Goal: Task Accomplishment & Management: Manage account settings

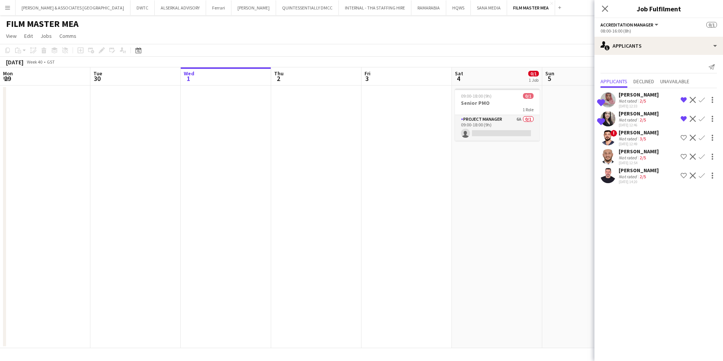
scroll to position [0, 295]
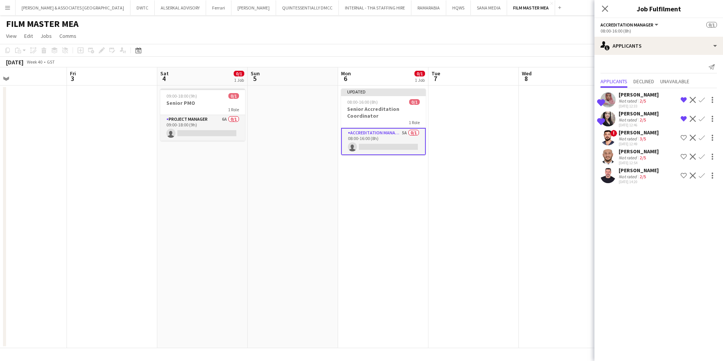
click at [686, 138] on app-icon "Shortlist crew" at bounding box center [684, 138] width 6 height 6
click at [642, 148] on div "[PERSON_NAME]" at bounding box center [639, 151] width 40 height 7
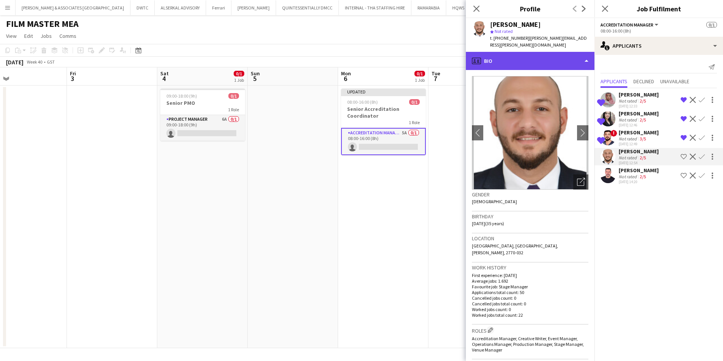
click at [526, 55] on div "profile Bio" at bounding box center [530, 61] width 129 height 18
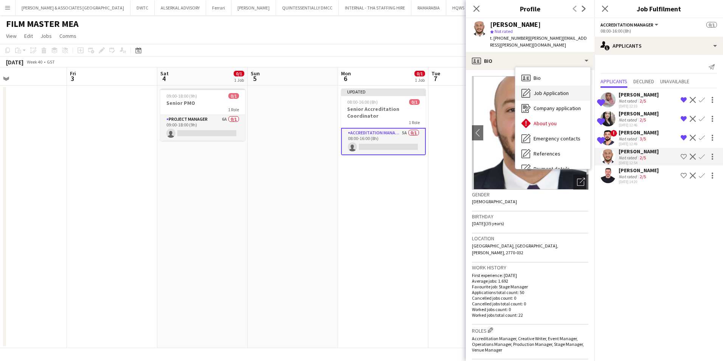
click at [548, 90] on span "Job Application" at bounding box center [551, 93] width 35 height 7
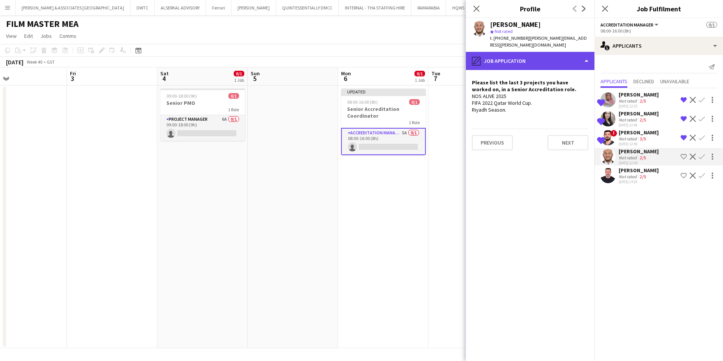
click at [518, 52] on div "pencil4 Job Application" at bounding box center [530, 61] width 129 height 18
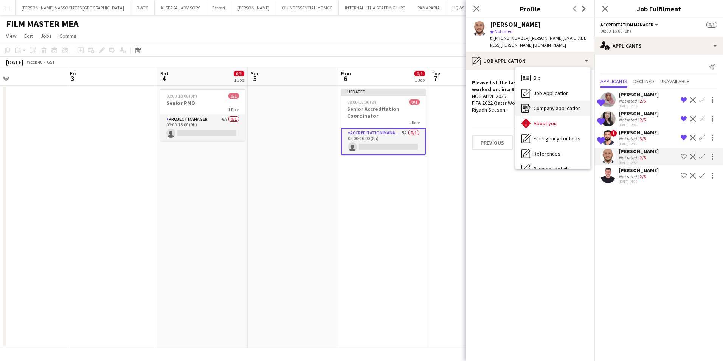
click at [574, 105] on span "Company application" at bounding box center [557, 108] width 47 height 7
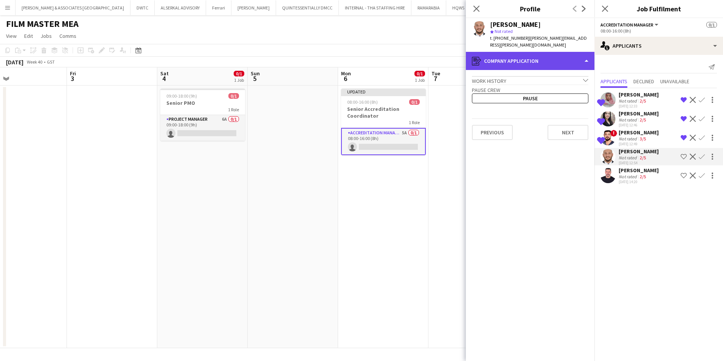
click at [528, 55] on div "register Company application" at bounding box center [530, 61] width 129 height 18
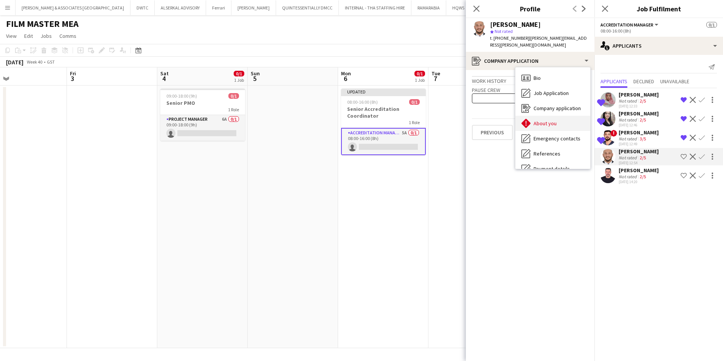
click at [544, 120] on span "About you" at bounding box center [545, 123] width 23 height 7
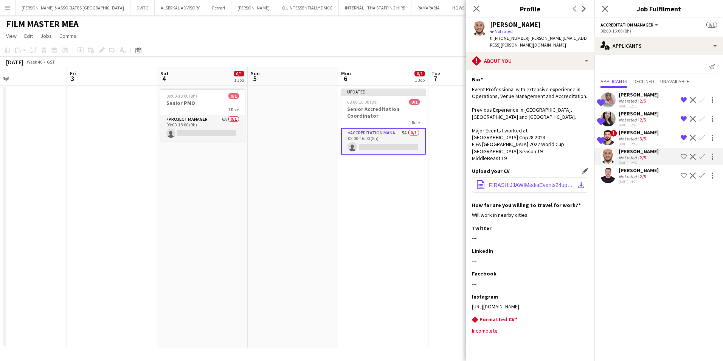
click at [541, 188] on span "FIRASHIJJAWIMediaEvents24update.pdf" at bounding box center [531, 185] width 85 height 6
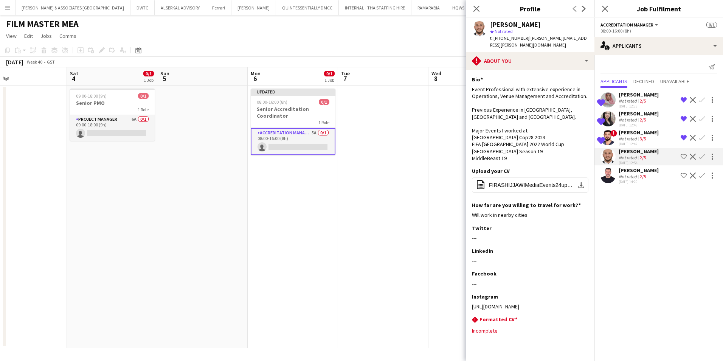
click at [627, 174] on div "Not rated" at bounding box center [629, 177] width 20 height 6
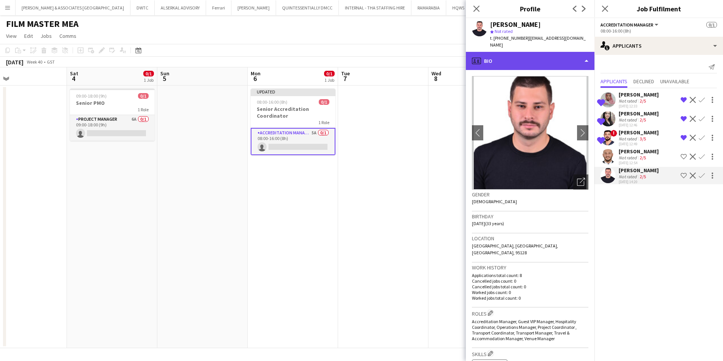
click at [537, 55] on div "profile Bio" at bounding box center [530, 61] width 129 height 18
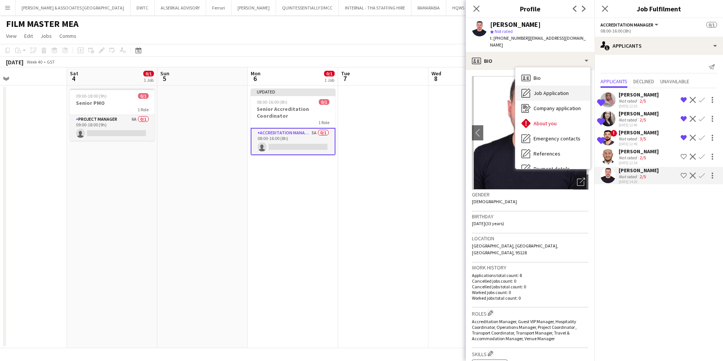
click at [556, 90] on span "Job Application" at bounding box center [551, 93] width 35 height 7
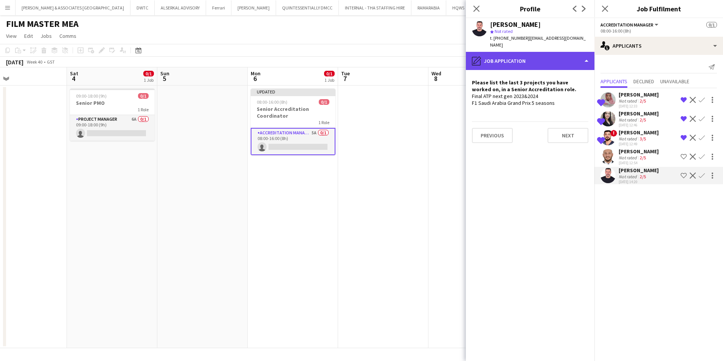
click at [521, 54] on div "pencil4 Job Application" at bounding box center [530, 61] width 129 height 18
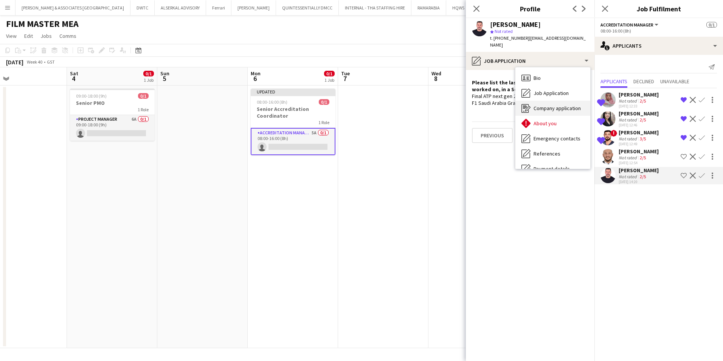
click at [546, 105] on div "Company application Company application" at bounding box center [553, 108] width 75 height 15
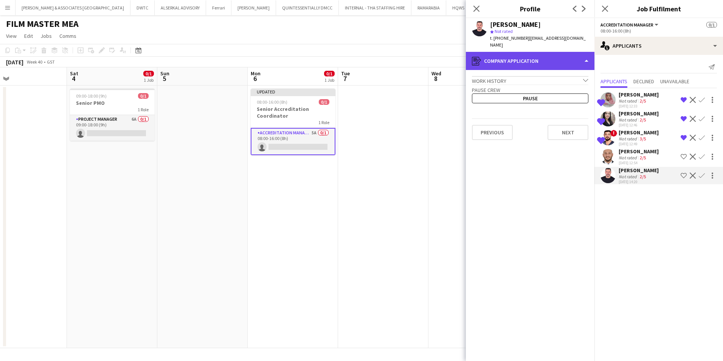
click at [528, 53] on div "register Company application" at bounding box center [530, 61] width 129 height 18
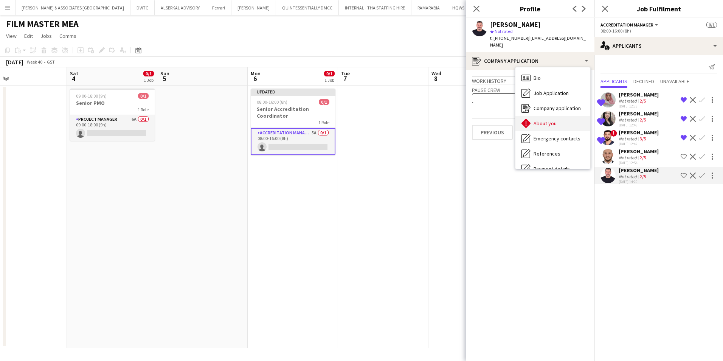
click at [551, 120] on span "About you" at bounding box center [545, 123] width 23 height 7
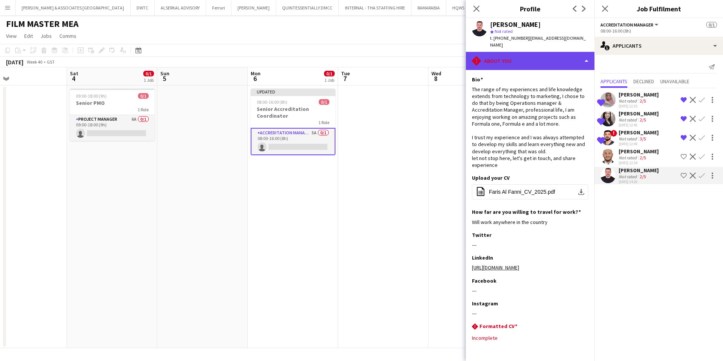
click at [547, 54] on div "rhombus-alert About you" at bounding box center [530, 61] width 129 height 18
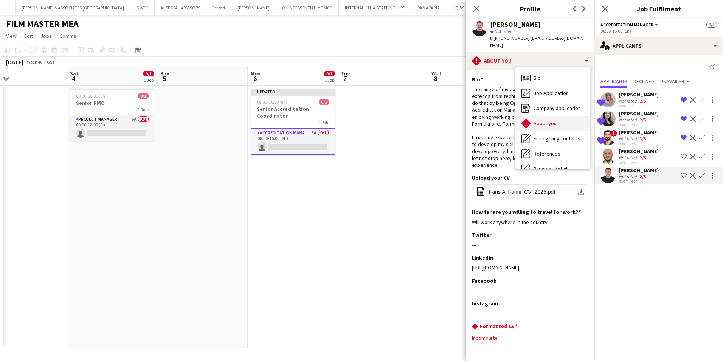
click at [559, 116] on div "About you About you" at bounding box center [553, 123] width 75 height 15
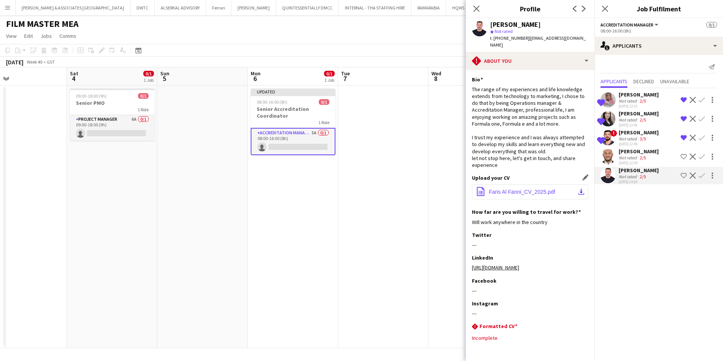
click at [518, 184] on button "office-file-sheet Faris Al Fanni_CV_2025.pdf download-bottom" at bounding box center [530, 191] width 117 height 15
click at [477, 8] on icon at bounding box center [476, 8] width 7 height 7
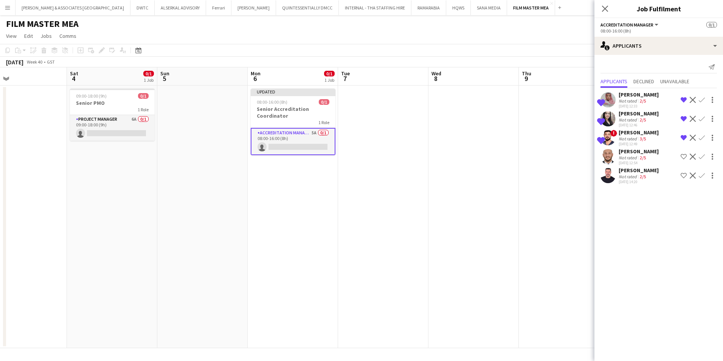
click at [8, 5] on app-icon "Menu" at bounding box center [8, 8] width 6 height 6
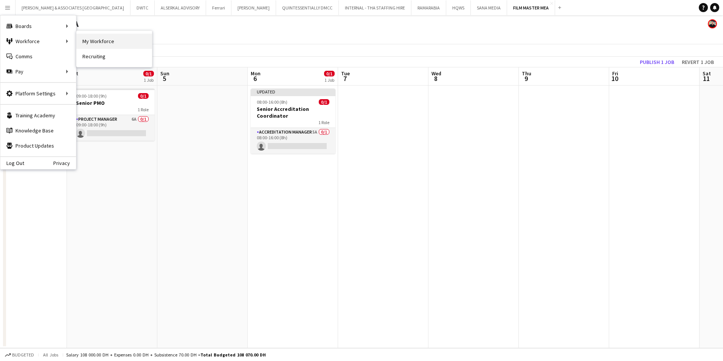
click at [98, 40] on link "My Workforce" at bounding box center [114, 41] width 76 height 15
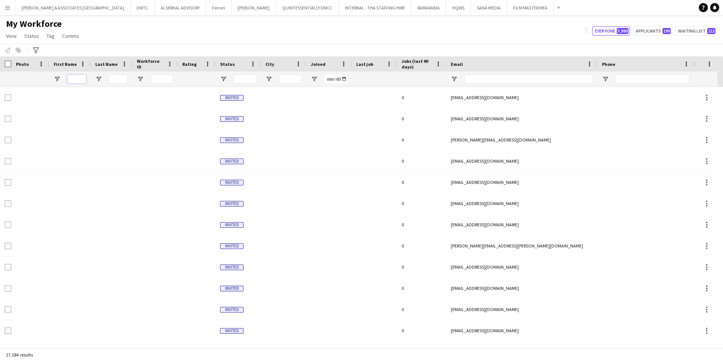
click at [80, 79] on input "First Name Filter Input" at bounding box center [76, 79] width 19 height 9
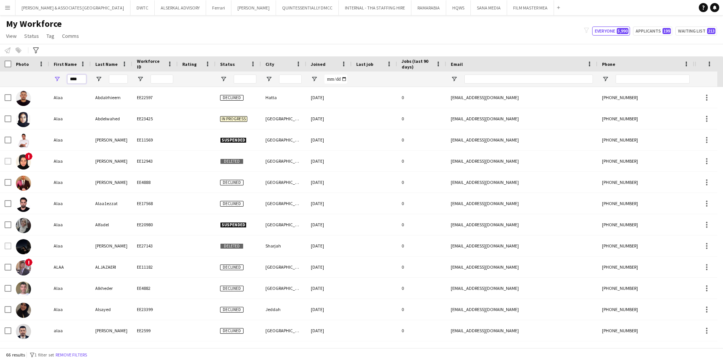
type input "****"
click at [117, 78] on input "Last Name Filter Input" at bounding box center [118, 79] width 19 height 9
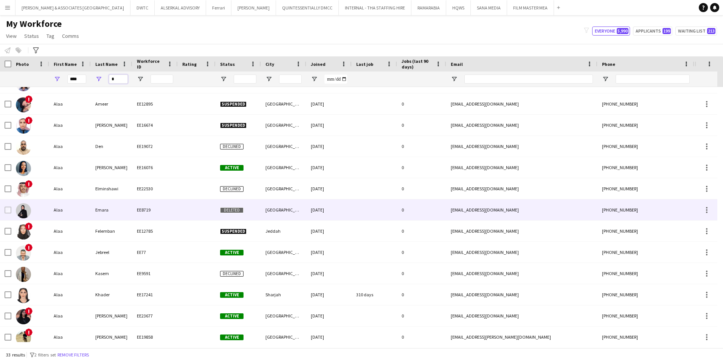
scroll to position [303, 0]
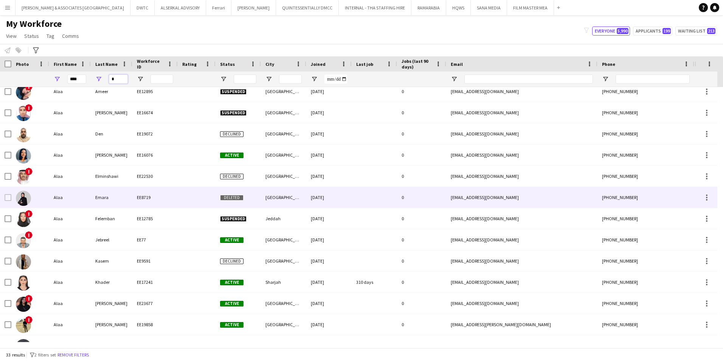
type input "*"
click at [124, 198] on div "Emara" at bounding box center [112, 197] width 42 height 21
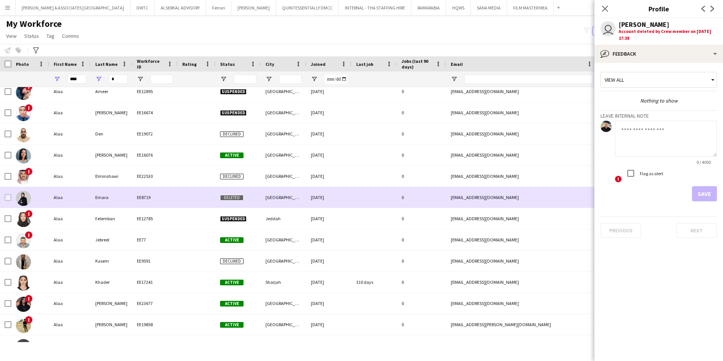
click at [113, 200] on div "Emara" at bounding box center [112, 197] width 42 height 21
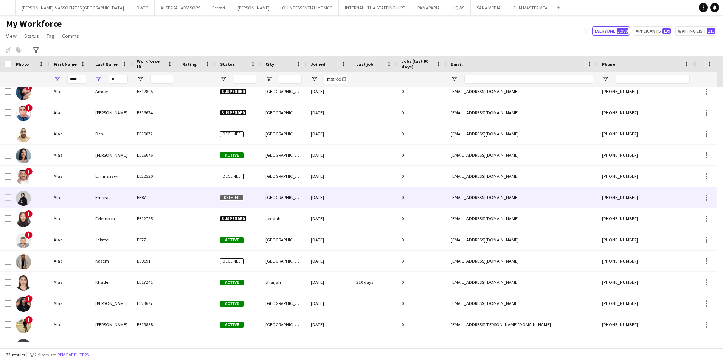
click at [114, 200] on div "Emara" at bounding box center [112, 197] width 42 height 21
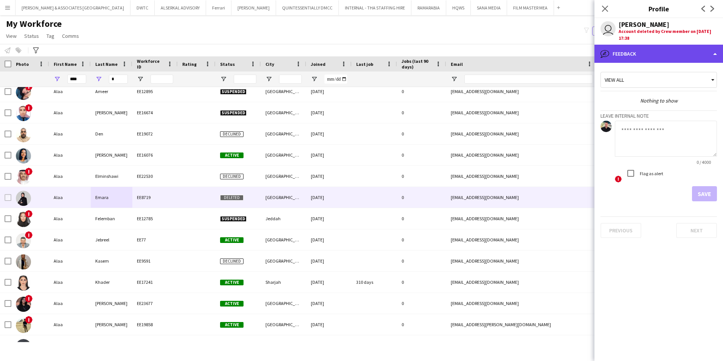
click at [690, 55] on div "bubble-pencil Feedback" at bounding box center [659, 54] width 129 height 18
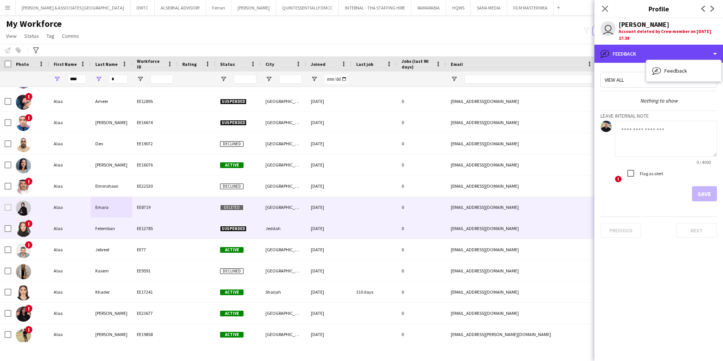
scroll to position [241, 0]
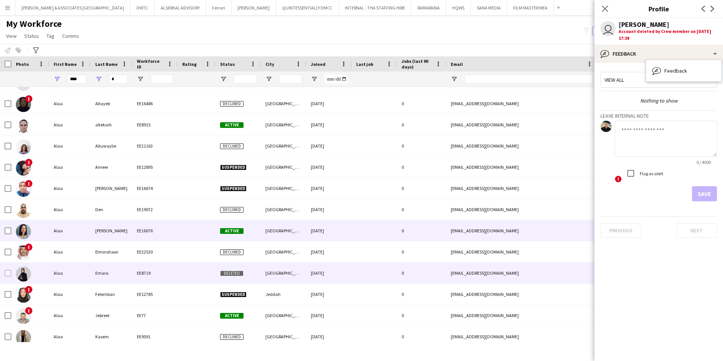
click at [193, 227] on div at bounding box center [197, 230] width 38 height 21
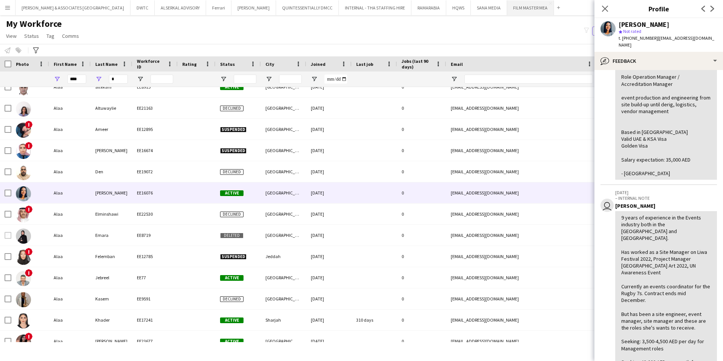
click at [507, 13] on button "FILM MASTER MEA Close" at bounding box center [530, 7] width 47 height 15
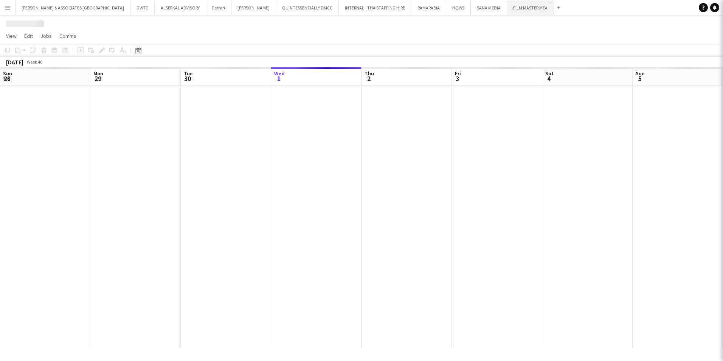
scroll to position [0, 181]
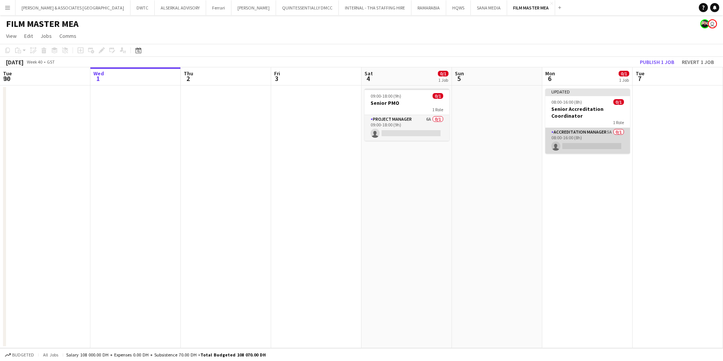
click at [599, 130] on app-card-role "Accreditation Manager 5A 0/1 08:00-16:00 (8h) single-neutral-actions" at bounding box center [587, 141] width 85 height 26
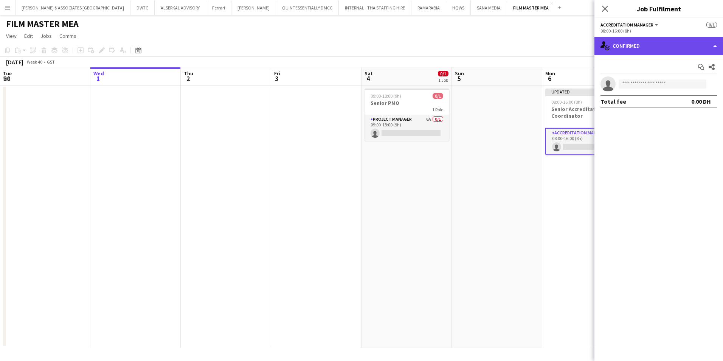
click at [631, 47] on div "single-neutral-actions-check-2 Confirmed" at bounding box center [659, 46] width 129 height 18
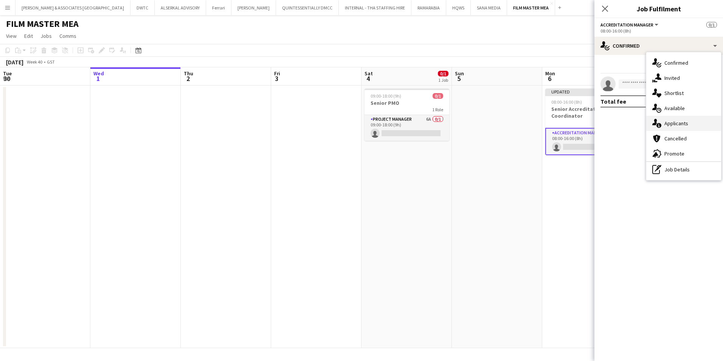
click at [687, 120] on div "single-neutral-actions-information Applicants" at bounding box center [683, 123] width 75 height 15
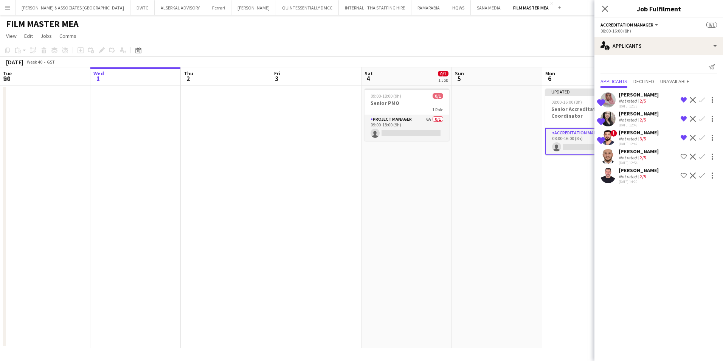
click at [620, 204] on mat-expansion-panel "users2 Applicants Send notification Applicants Declined Unavailable Shortlisted…" at bounding box center [659, 208] width 129 height 306
click at [182, 30] on app-page-menu "View Day view expanded Day view collapsed Month view Date picker Jump to [DATE]…" at bounding box center [361, 37] width 723 height 14
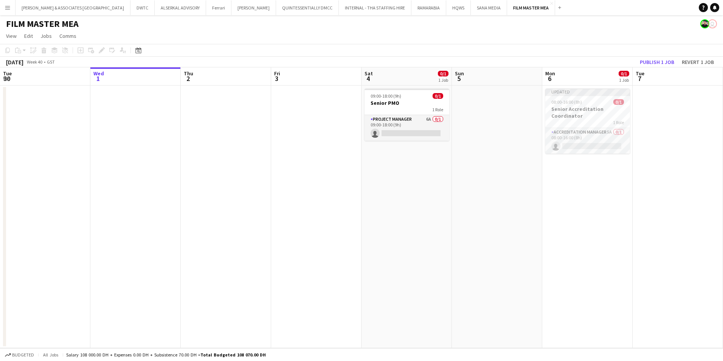
click at [174, 114] on app-date-cell at bounding box center [135, 216] width 90 height 263
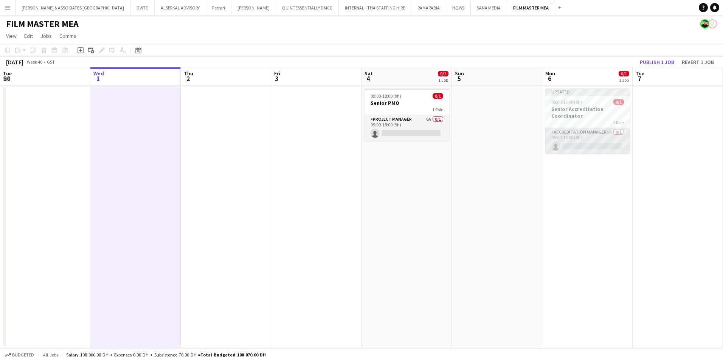
click at [585, 132] on app-card-role "Accreditation Manager 5A 0/1 08:00-16:00 (8h) single-neutral-actions" at bounding box center [587, 141] width 85 height 26
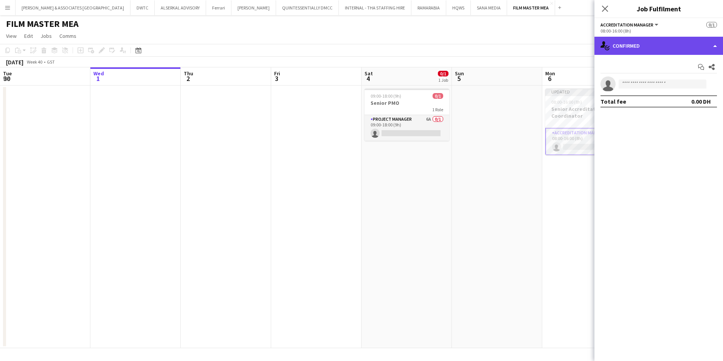
click at [686, 44] on div "single-neutral-actions-check-2 Confirmed" at bounding box center [659, 46] width 129 height 18
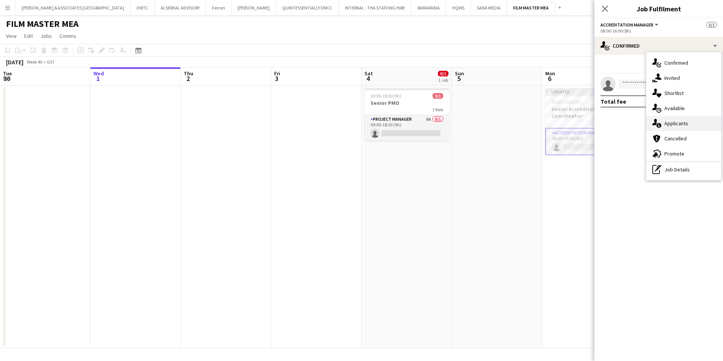
click at [697, 119] on div "single-neutral-actions-information Applicants" at bounding box center [683, 123] width 75 height 15
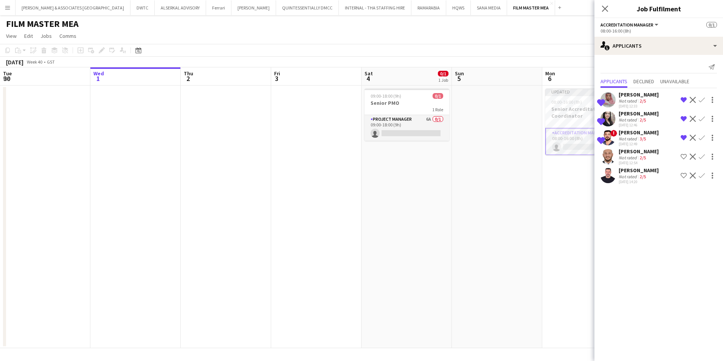
click at [500, 211] on app-date-cell at bounding box center [497, 216] width 90 height 263
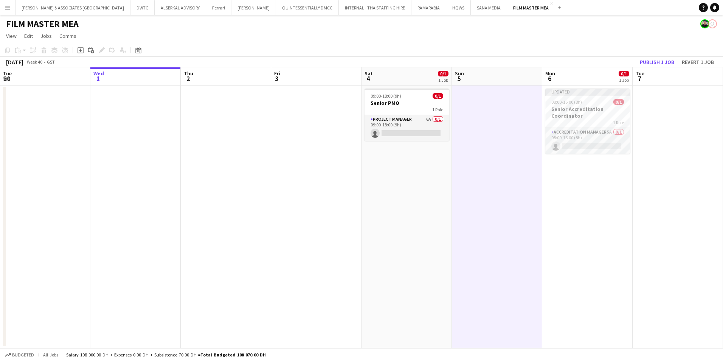
click at [197, 38] on app-page-menu "View Day view expanded Day view collapsed Month view Date picker Jump to [DATE]…" at bounding box center [361, 37] width 723 height 14
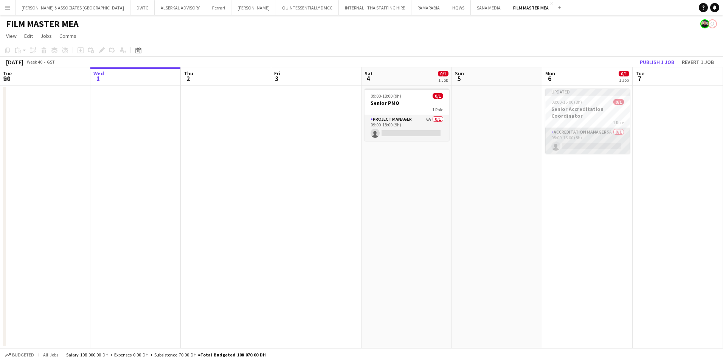
click at [573, 138] on app-card-role "Accreditation Manager 5A 0/1 08:00-16:00 (8h) single-neutral-actions" at bounding box center [587, 141] width 85 height 26
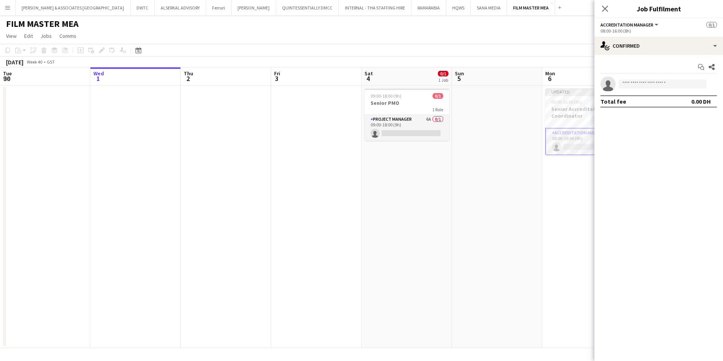
click at [447, 35] on app-page-menu "View Day view expanded Day view collapsed Month view Date picker Jump to [DATE]…" at bounding box center [361, 37] width 723 height 14
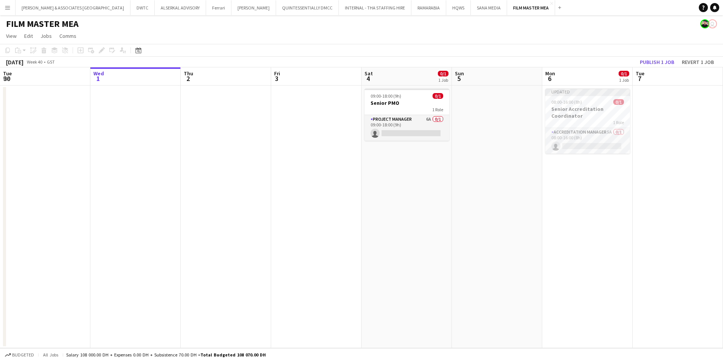
click at [566, 28] on div "FILM MASTER MEA user" at bounding box center [361, 22] width 723 height 14
drag, startPoint x: 162, startPoint y: 119, endPoint x: 134, endPoint y: 94, distance: 37.0
click at [162, 119] on app-date-cell at bounding box center [135, 216] width 90 height 263
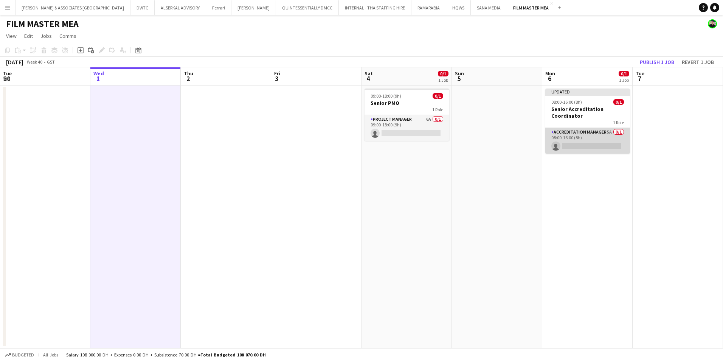
click at [579, 129] on app-card-role "Accreditation Manager 5A 0/1 08:00-16:00 (8h) single-neutral-actions" at bounding box center [587, 141] width 85 height 26
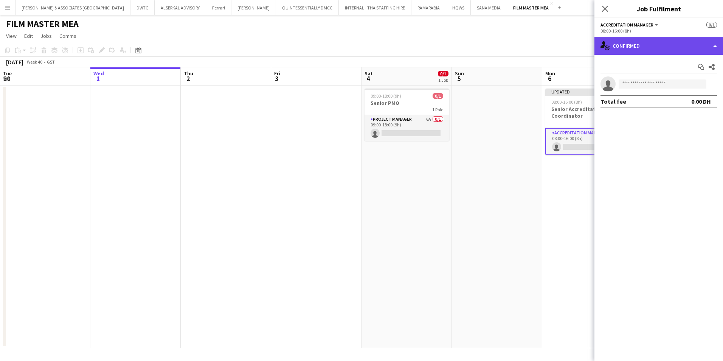
click at [636, 48] on div "single-neutral-actions-check-2 Confirmed" at bounding box center [659, 46] width 129 height 18
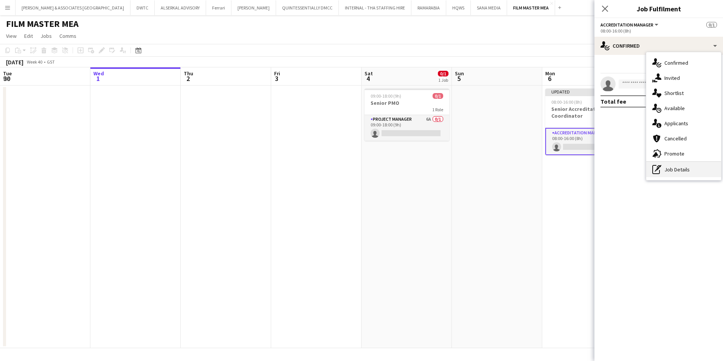
click at [693, 166] on div "pen-write Job Details" at bounding box center [683, 169] width 75 height 15
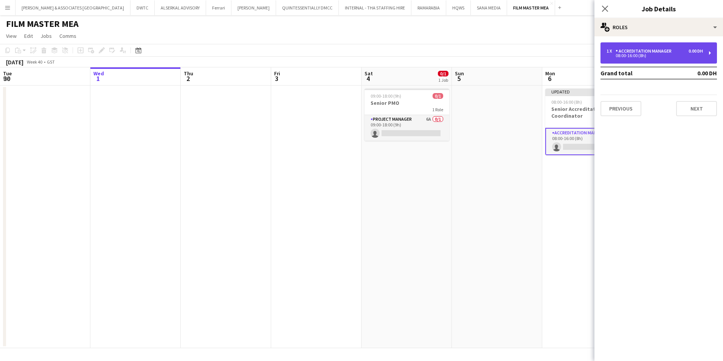
click at [642, 57] on div "08:00-16:00 (8h)" at bounding box center [655, 56] width 96 height 4
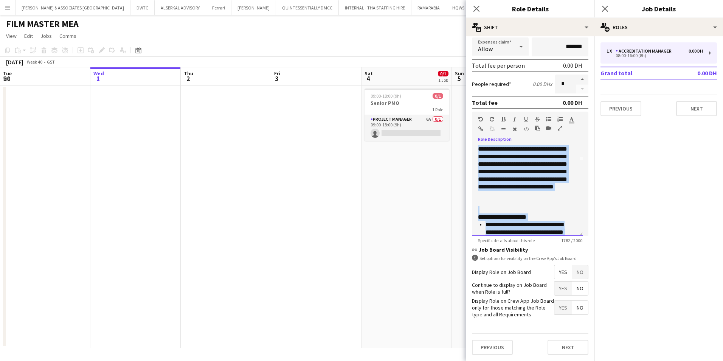
scroll to position [0, 0]
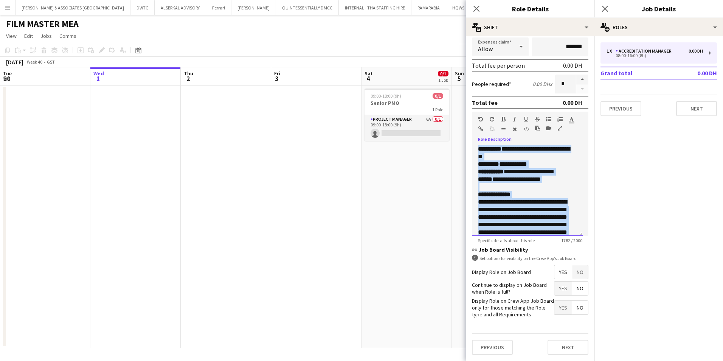
drag, startPoint x: 541, startPoint y: 227, endPoint x: 476, endPoint y: 141, distance: 107.5
click at [476, 141] on div "**********" at bounding box center [530, 188] width 117 height 96
click at [606, 8] on icon at bounding box center [604, 8] width 7 height 7
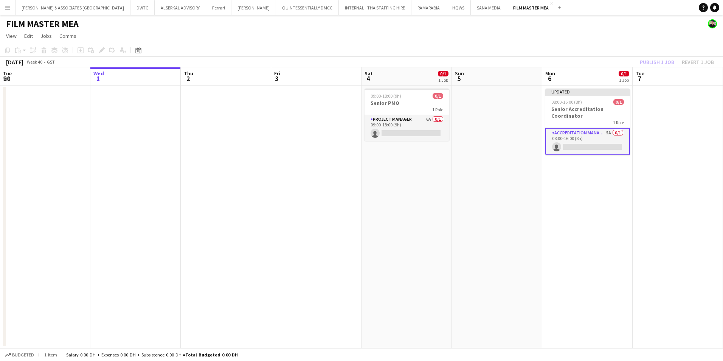
click at [602, 88] on app-date-cell "Updated 08:00-16:00 (8h) 0/1 Senior Accreditation Coordinator 1 Role Accreditat…" at bounding box center [587, 216] width 90 height 263
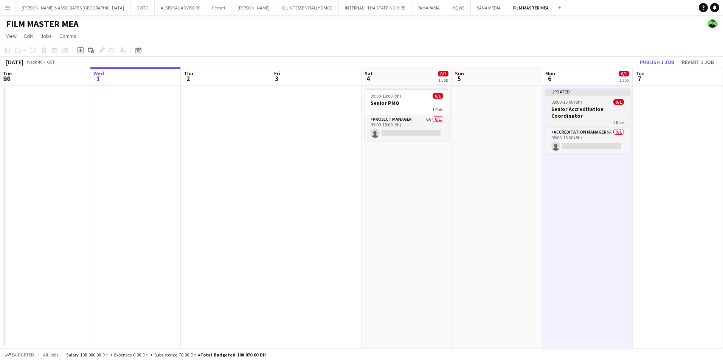
click at [571, 93] on div "Updated" at bounding box center [587, 92] width 85 height 6
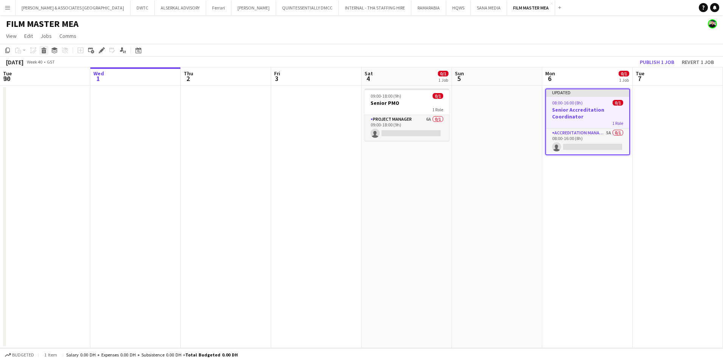
click at [43, 49] on icon at bounding box center [43, 48] width 5 height 2
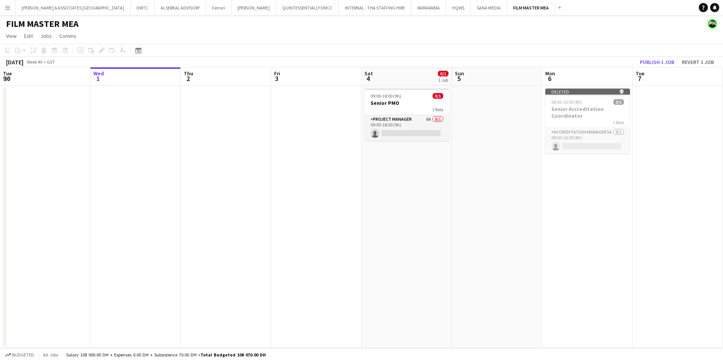
click at [597, 71] on app-board-header-date "Mon 6" at bounding box center [587, 76] width 90 height 18
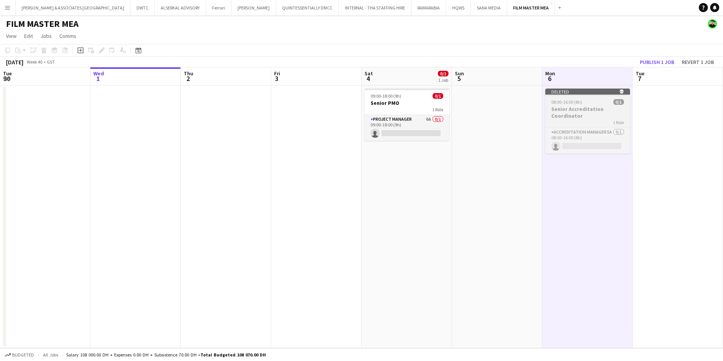
click at [587, 96] on div at bounding box center [587, 96] width 85 height 2
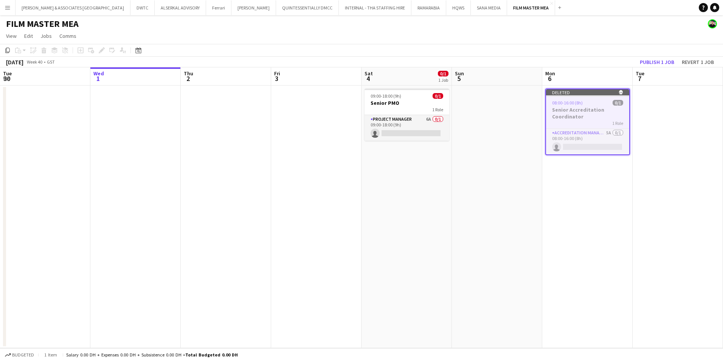
click at [622, 92] on icon "skull" at bounding box center [621, 92] width 5 height 5
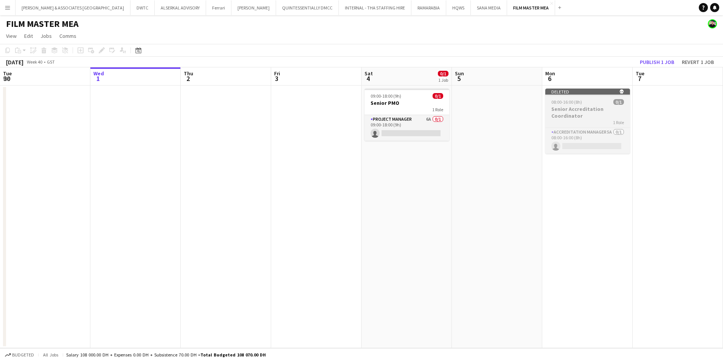
click at [622, 92] on icon at bounding box center [622, 91] width 4 height 5
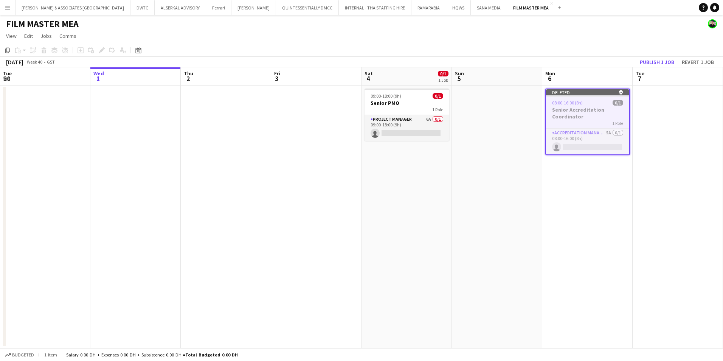
scroll to position [0, 181]
drag, startPoint x: 615, startPoint y: 92, endPoint x: 551, endPoint y: 57, distance: 73.1
click at [551, 57] on div "[DATE] Week 40 • GST Publish 1 job Revert 1 job" at bounding box center [361, 62] width 723 height 11
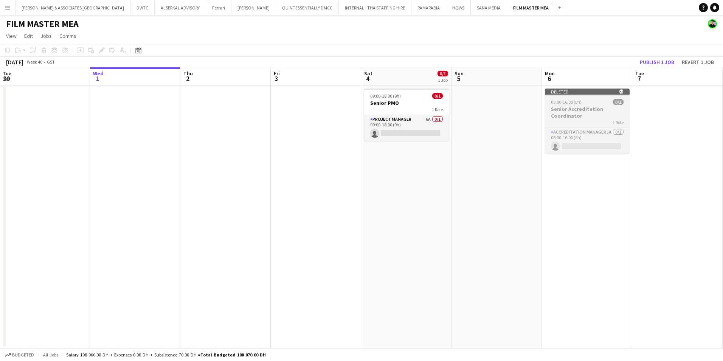
click at [586, 89] on div "Deleted skull" at bounding box center [587, 92] width 85 height 6
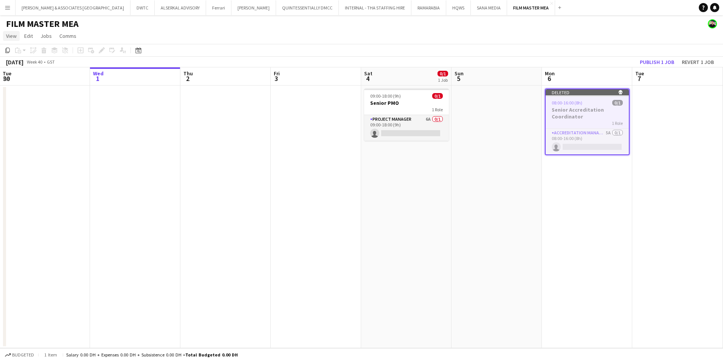
click at [14, 38] on span "View" at bounding box center [11, 36] width 11 height 7
click at [27, 37] on span "Edit" at bounding box center [28, 36] width 9 height 7
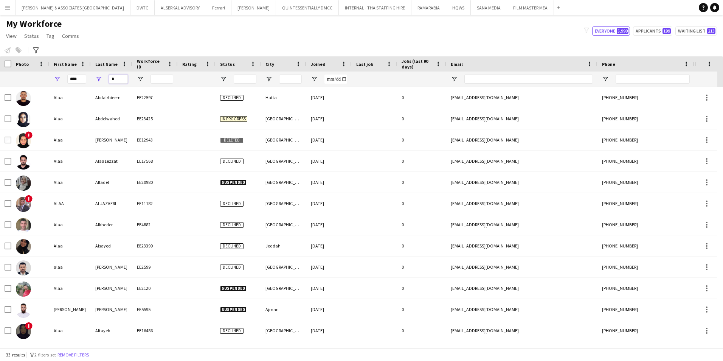
drag, startPoint x: 119, startPoint y: 80, endPoint x: 107, endPoint y: 79, distance: 11.8
click at [107, 79] on div "*" at bounding box center [112, 78] width 42 height 15
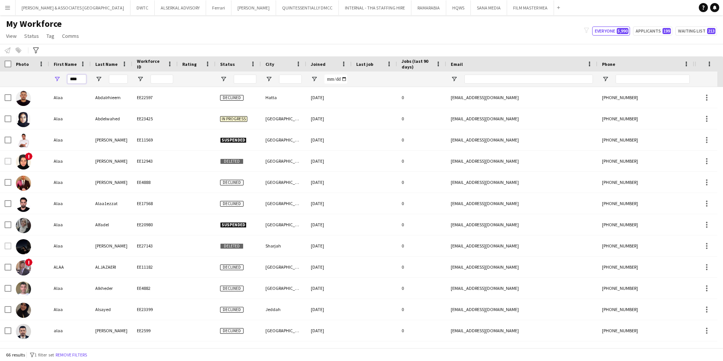
drag, startPoint x: 84, startPoint y: 79, endPoint x: 54, endPoint y: 74, distance: 29.5
click at [55, 75] on div "****" at bounding box center [70, 78] width 42 height 15
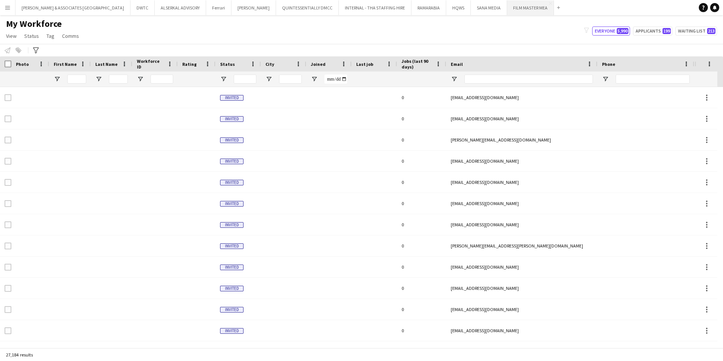
click at [507, 13] on button "FILM MASTER MEA Close" at bounding box center [530, 7] width 47 height 15
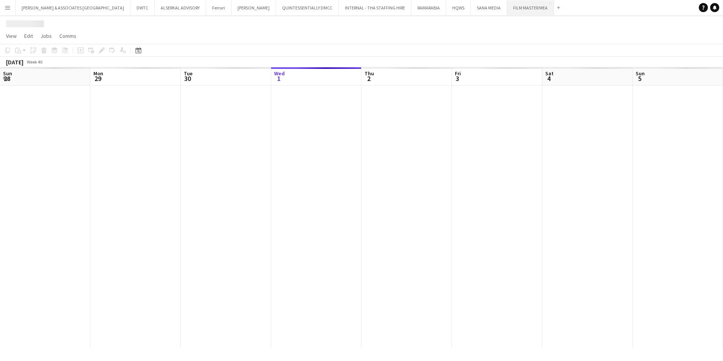
scroll to position [0, 181]
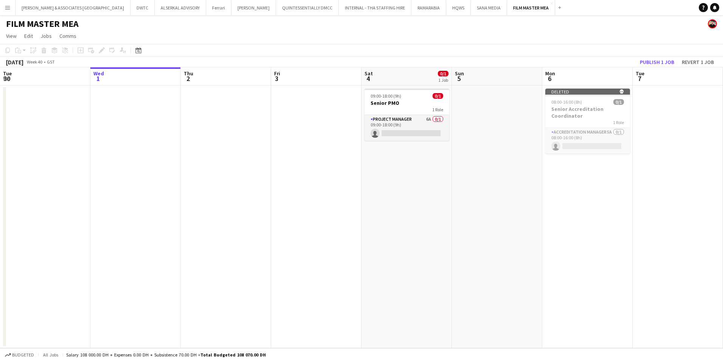
click at [580, 85] on app-date-cell "Deleted skull 08:00-16:00 (8h) 0/1 Senior Accreditation Coordinator 1 Role Accr…" at bounding box center [587, 216] width 90 height 263
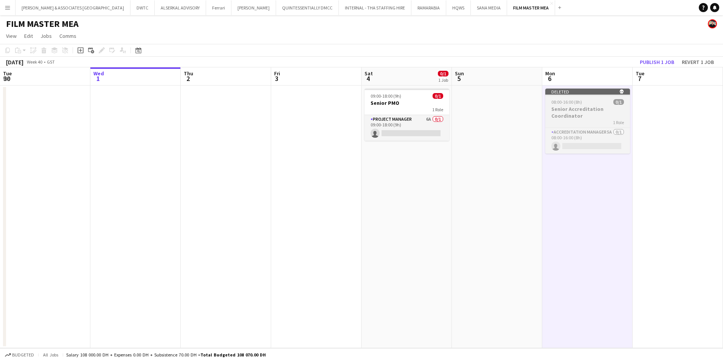
click at [579, 91] on div "Deleted skull" at bounding box center [587, 92] width 85 height 6
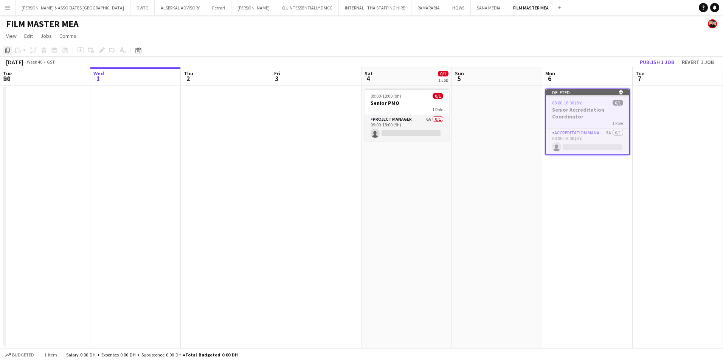
drag, startPoint x: 579, startPoint y: 91, endPoint x: 9, endPoint y: 51, distance: 570.7
click at [9, 51] on icon at bounding box center [7, 50] width 5 height 5
click at [8, 51] on icon "Copy" at bounding box center [8, 50] width 6 height 6
click at [588, 184] on app-date-cell "Deleted skull 08:00-16:00 (8h) 0/1 Senior Accreditation Coordinator 1 Role Accr…" at bounding box center [587, 216] width 90 height 263
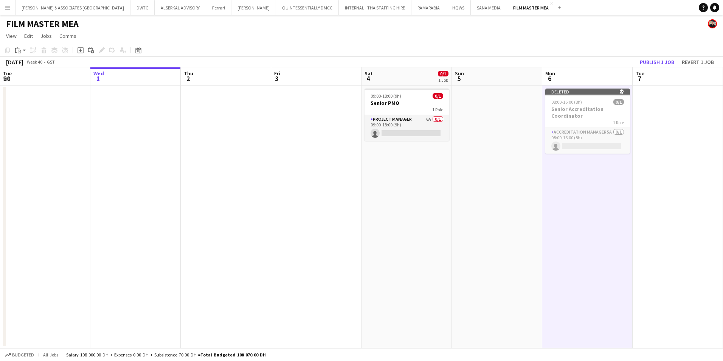
click at [592, 77] on app-board-header-date "Mon 6" at bounding box center [587, 76] width 90 height 18
click at [587, 165] on app-date-cell "Deleted skull 08:00-16:00 (8h) 0/1 Senior Accreditation Coordinator 1 Role Accr…" at bounding box center [587, 216] width 90 height 263
click at [23, 51] on app-action-btn "Paste" at bounding box center [21, 50] width 14 height 9
click at [33, 66] on link "Paste Ctrl+V" at bounding box center [55, 64] width 71 height 7
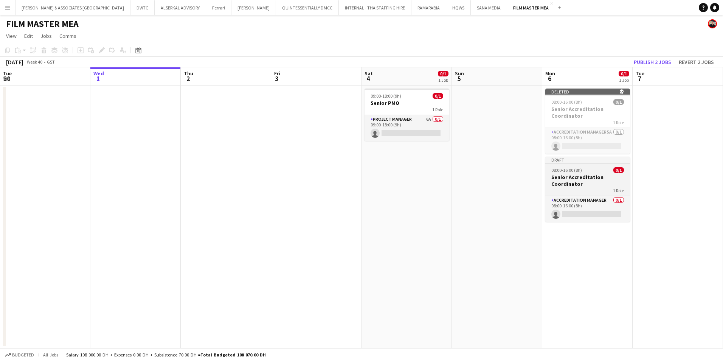
click at [586, 160] on div "Draft" at bounding box center [587, 160] width 85 height 6
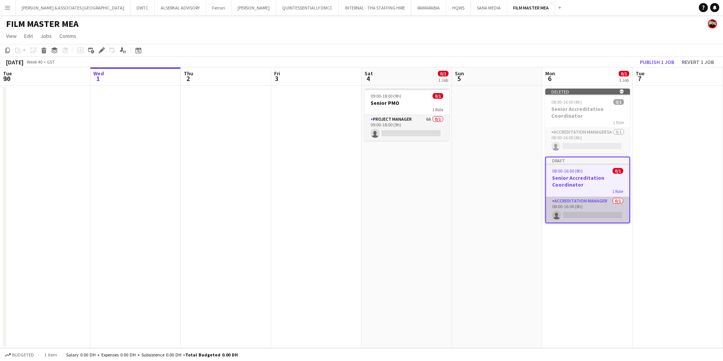
click at [594, 201] on app-card-role "Accreditation Manager 0/1 08:00-16:00 (8h) single-neutral-actions" at bounding box center [587, 210] width 83 height 26
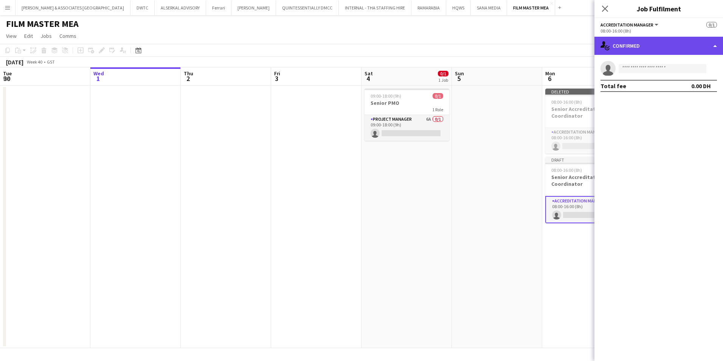
click at [657, 50] on div "single-neutral-actions-check-2 Confirmed" at bounding box center [659, 46] width 129 height 18
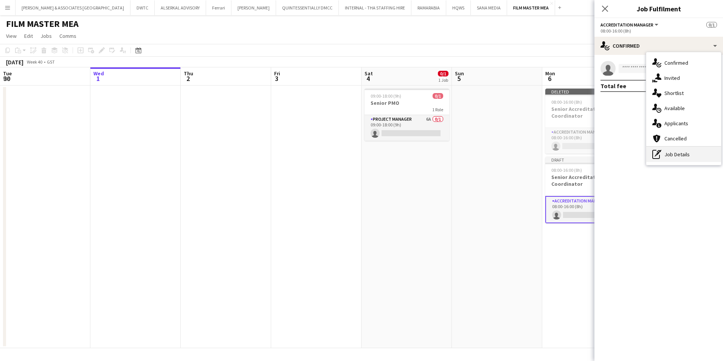
click at [698, 149] on div "pen-write Job Details" at bounding box center [683, 154] width 75 height 15
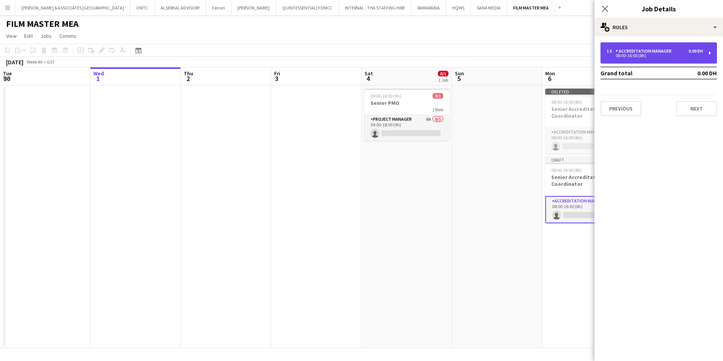
click at [647, 55] on div "08:00-16:00 (8h)" at bounding box center [655, 56] width 96 height 4
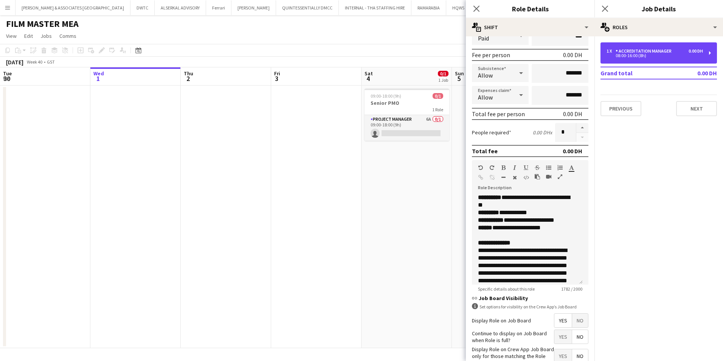
scroll to position [113, 0]
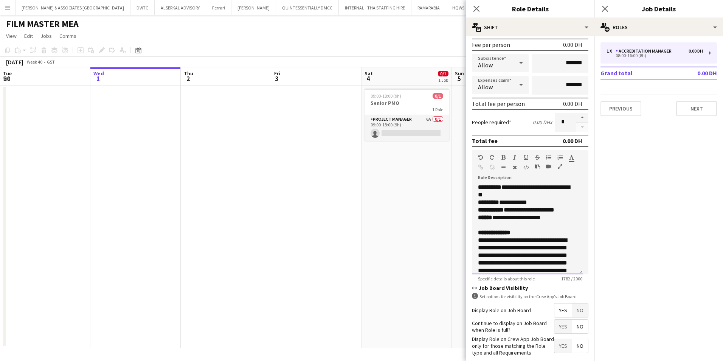
click at [510, 225] on p at bounding box center [527, 225] width 99 height 8
drag, startPoint x: 555, startPoint y: 225, endPoint x: 476, endPoint y: 223, distance: 79.1
click at [476, 223] on div "**********" at bounding box center [527, 228] width 111 height 91
click at [503, 157] on icon "button" at bounding box center [504, 157] width 4 height 5
click at [562, 224] on p "**********" at bounding box center [524, 225] width 93 height 8
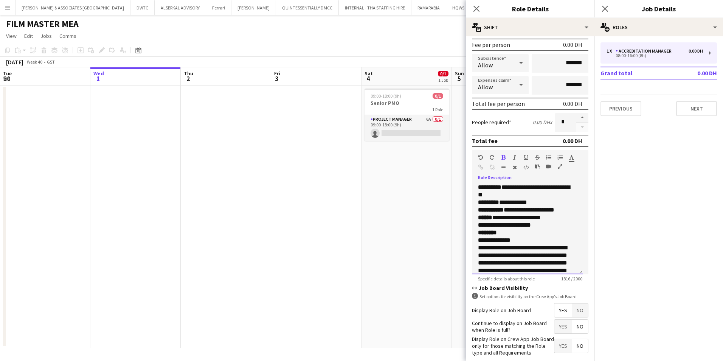
click at [531, 224] on b "**********" at bounding box center [504, 225] width 53 height 6
drag, startPoint x: 519, startPoint y: 236, endPoint x: 480, endPoint y: 236, distance: 38.6
click at [480, 236] on div "**********" at bounding box center [527, 228] width 111 height 91
click at [521, 237] on p "**********" at bounding box center [524, 281] width 93 height 91
drag, startPoint x: 519, startPoint y: 231, endPoint x: 476, endPoint y: 234, distance: 43.3
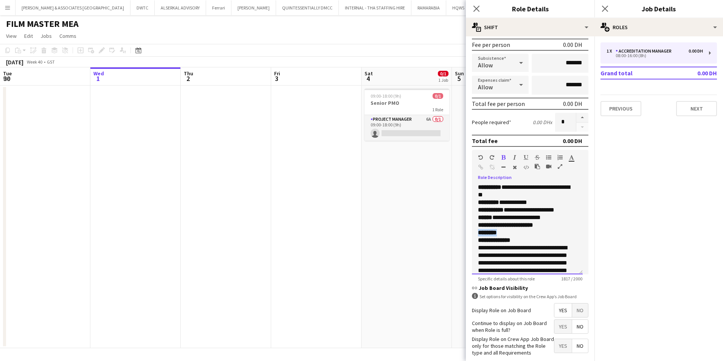
click at [476, 234] on div "**********" at bounding box center [527, 228] width 111 height 91
click at [489, 225] on b "**********" at bounding box center [505, 225] width 55 height 6
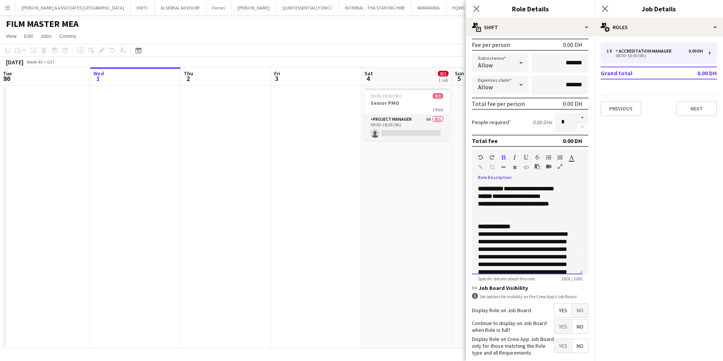
scroll to position [9, 0]
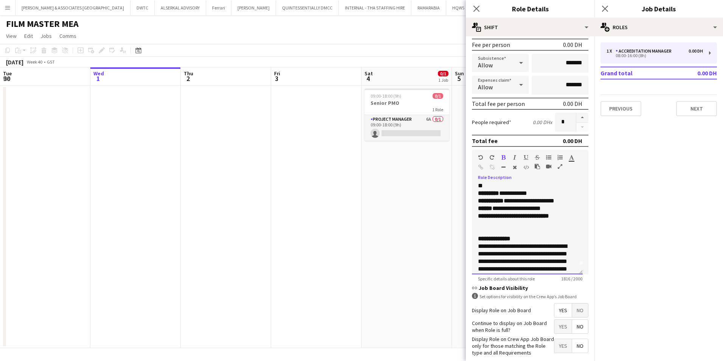
click at [558, 205] on p "**********" at bounding box center [524, 209] width 93 height 8
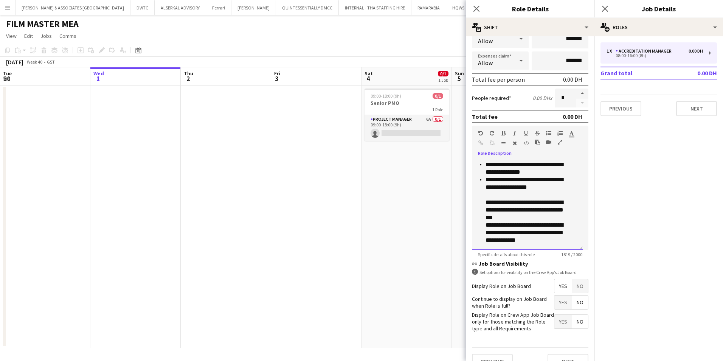
scroll to position [152, 0]
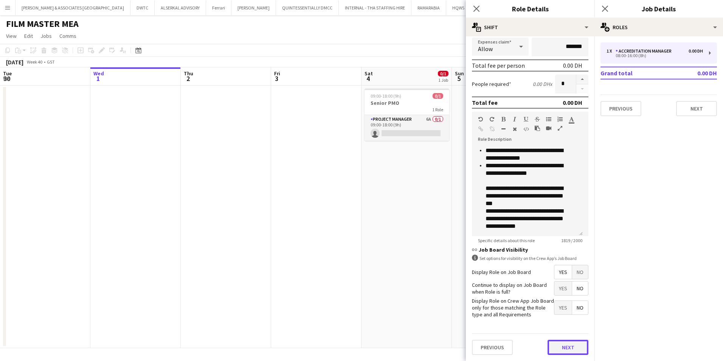
click at [564, 350] on button "Next" at bounding box center [568, 347] width 41 height 15
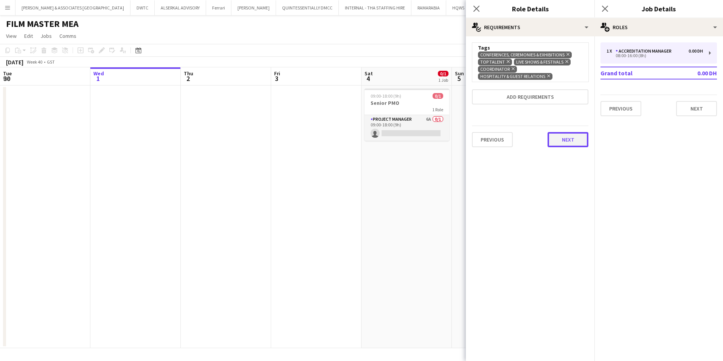
click at [572, 147] on button "Next" at bounding box center [568, 139] width 41 height 15
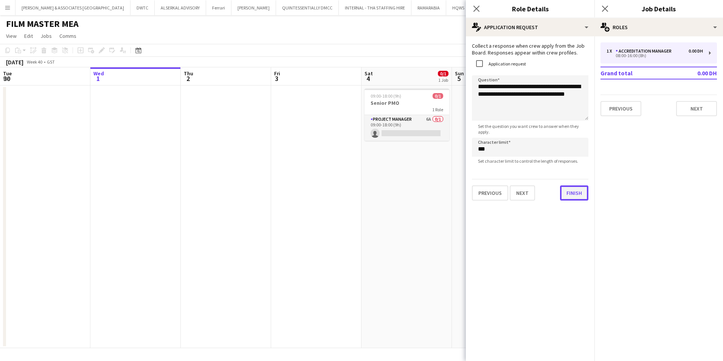
click at [570, 199] on button "Finish" at bounding box center [574, 192] width 28 height 15
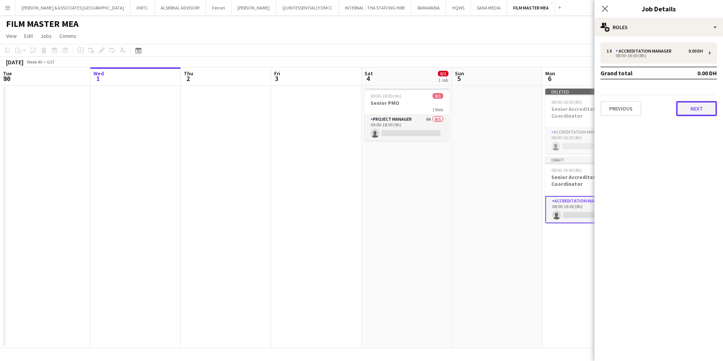
click at [697, 109] on button "Next" at bounding box center [696, 108] width 41 height 15
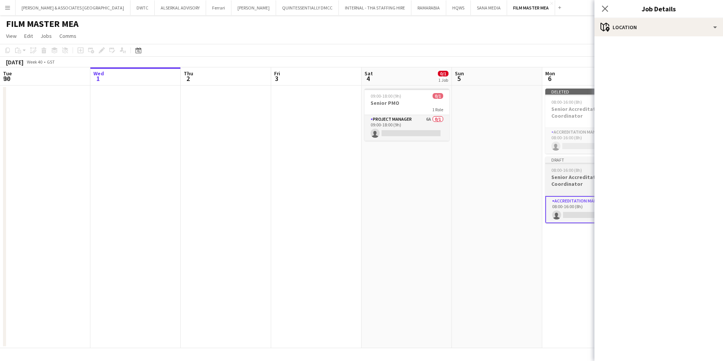
click at [564, 168] on span "08:00-16:00 (8h)" at bounding box center [567, 170] width 31 height 6
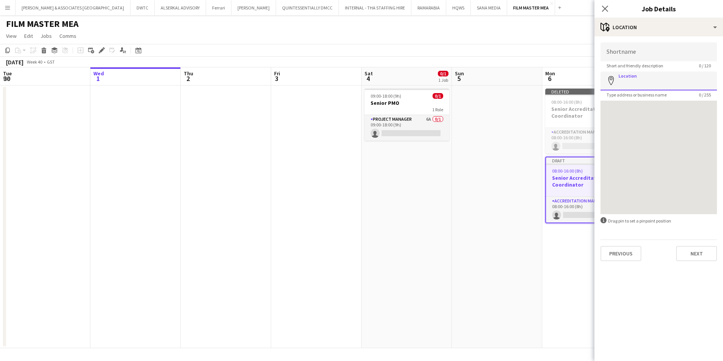
click at [643, 79] on input "Location" at bounding box center [659, 80] width 117 height 19
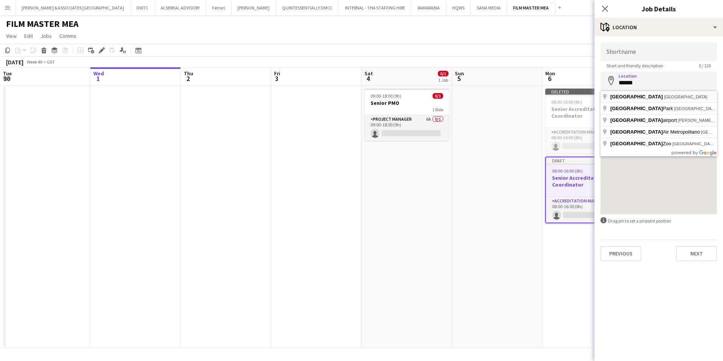
type input "**********"
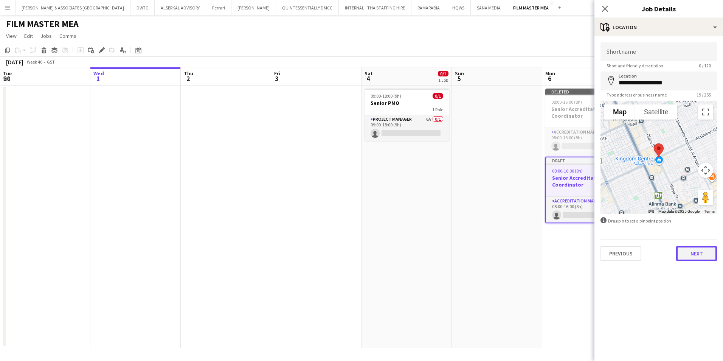
click at [703, 253] on button "Next" at bounding box center [696, 253] width 41 height 15
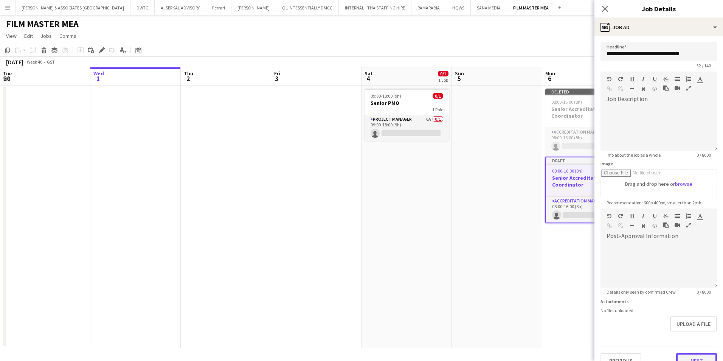
click at [702, 355] on button "Next" at bounding box center [696, 360] width 41 height 15
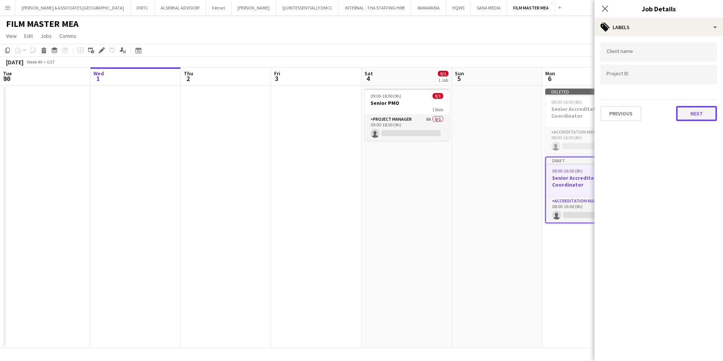
click at [699, 113] on button "Next" at bounding box center [696, 113] width 41 height 15
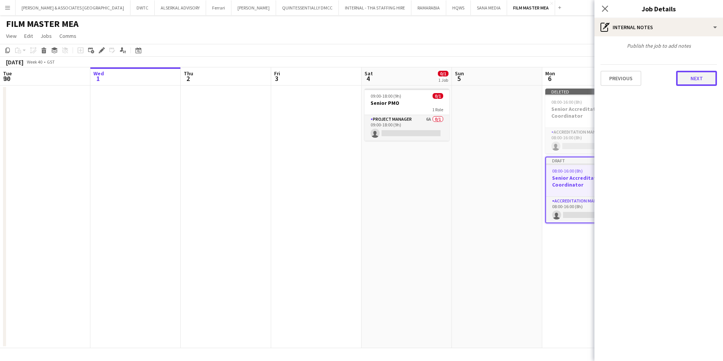
click at [693, 75] on button "Next" at bounding box center [696, 78] width 41 height 15
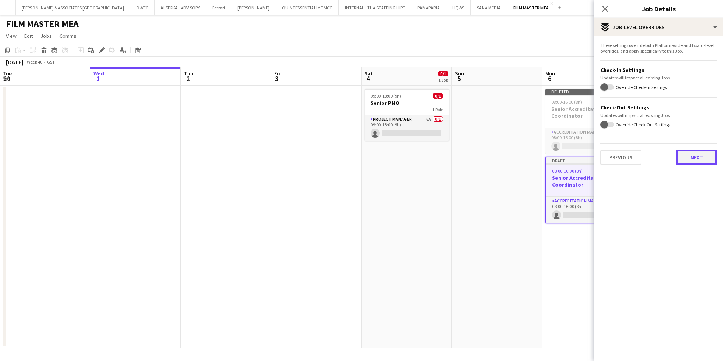
click at [701, 160] on button "Next" at bounding box center [696, 157] width 41 height 15
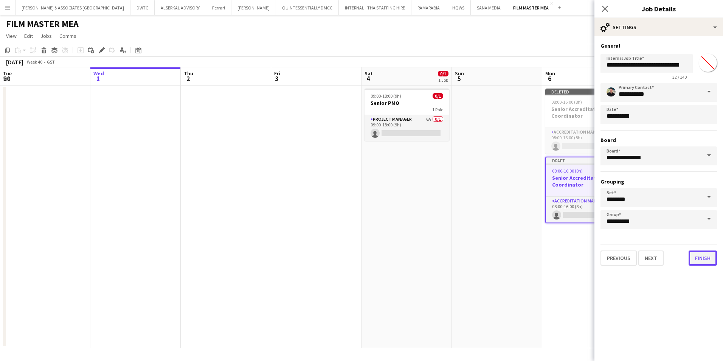
click at [703, 259] on button "Finish" at bounding box center [703, 257] width 28 height 15
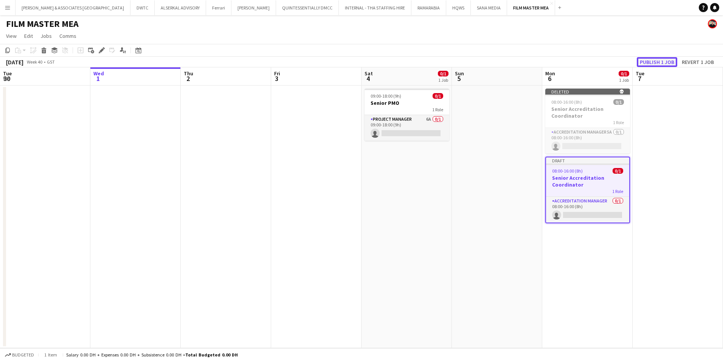
click at [656, 62] on button "Publish 1 job" at bounding box center [657, 62] width 40 height 10
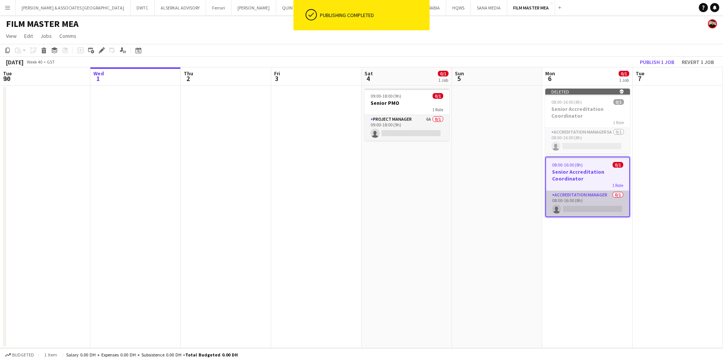
click at [590, 196] on app-card-role "Accreditation Manager 0/1 08:00-16:00 (8h) single-neutral-actions" at bounding box center [587, 204] width 83 height 26
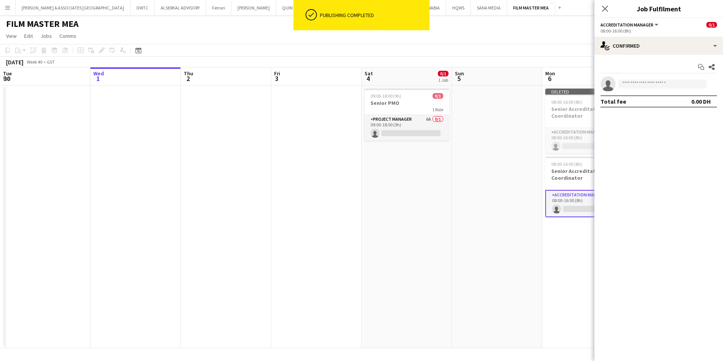
click at [645, 34] on app-options-switcher "Accreditation Manager All roles Accreditation Manager 0/1 08:00-16:00 (8h)" at bounding box center [659, 27] width 129 height 19
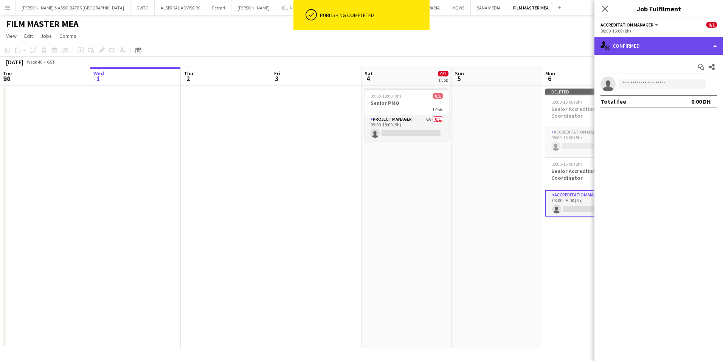
click at [645, 44] on div "single-neutral-actions-check-2 Confirmed" at bounding box center [659, 46] width 129 height 18
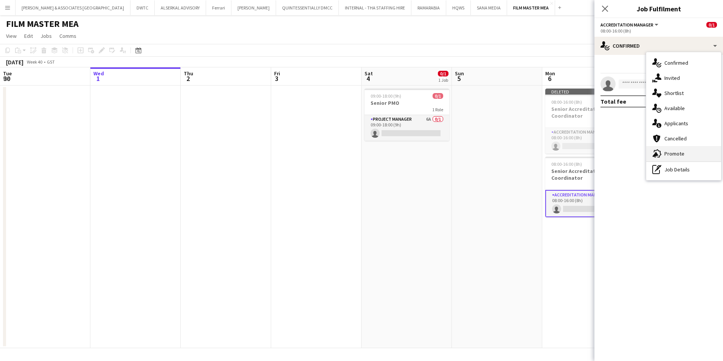
click at [694, 151] on div "advertising-megaphone Promote" at bounding box center [683, 153] width 75 height 15
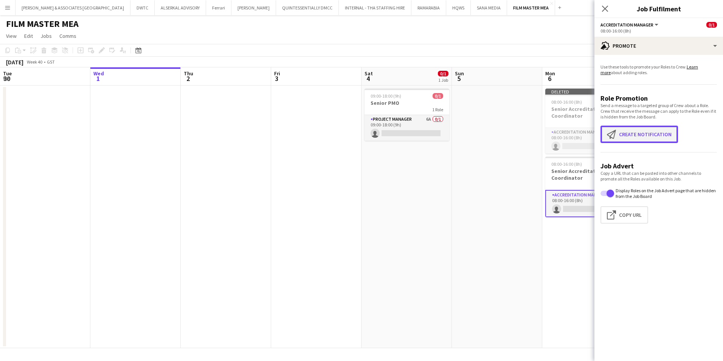
click at [650, 137] on button "Create notification Create notification" at bounding box center [640, 134] width 78 height 17
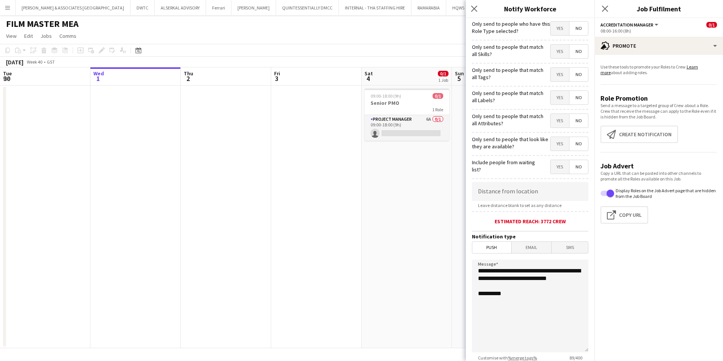
click at [555, 25] on span "Yes" at bounding box center [560, 29] width 19 height 14
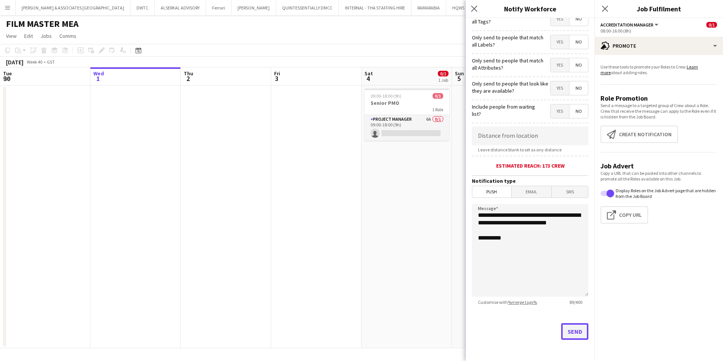
click at [572, 334] on button "Send" at bounding box center [574, 331] width 27 height 17
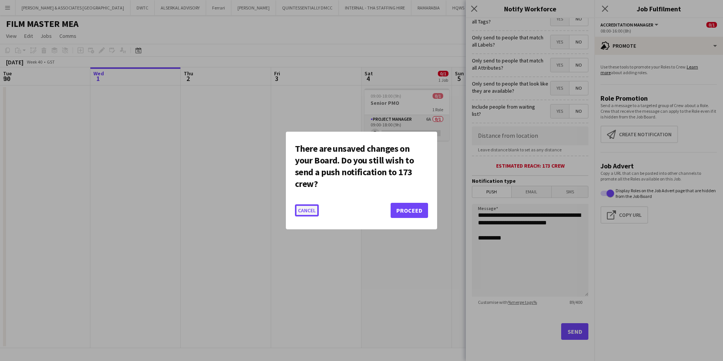
click at [306, 210] on button "Cancel" at bounding box center [307, 210] width 24 height 12
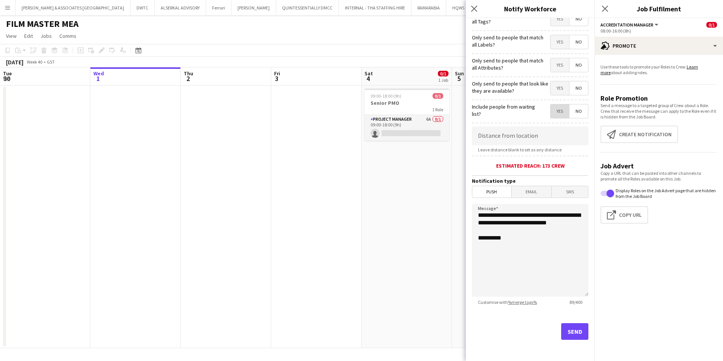
click at [552, 110] on span "Yes" at bounding box center [560, 111] width 19 height 14
click at [565, 331] on button "Send" at bounding box center [574, 331] width 27 height 17
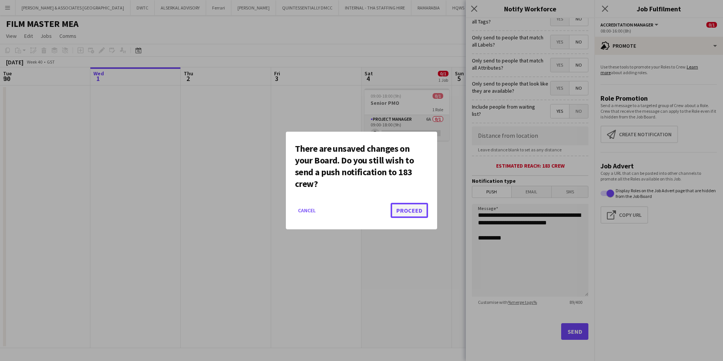
click at [418, 205] on button "Proceed" at bounding box center [409, 210] width 37 height 15
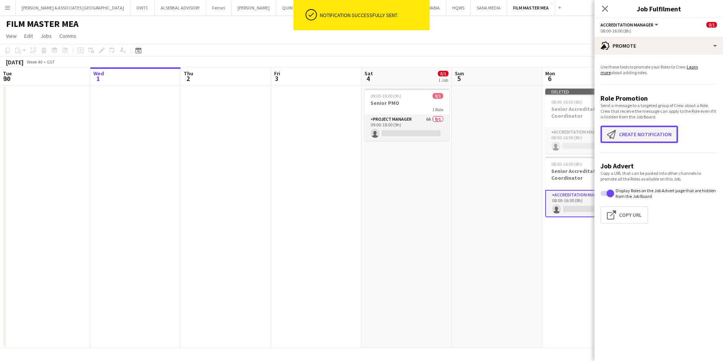
click at [636, 135] on button "Create notification Create notification" at bounding box center [640, 134] width 78 height 17
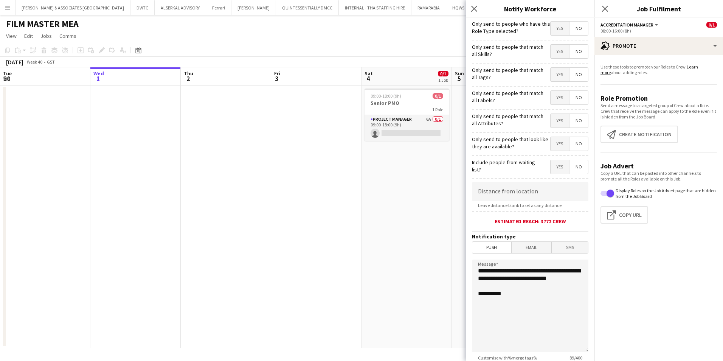
click at [531, 248] on span "Email" at bounding box center [532, 247] width 40 height 11
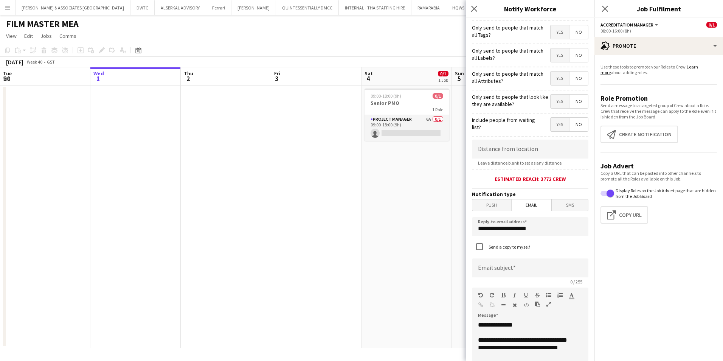
scroll to position [113, 0]
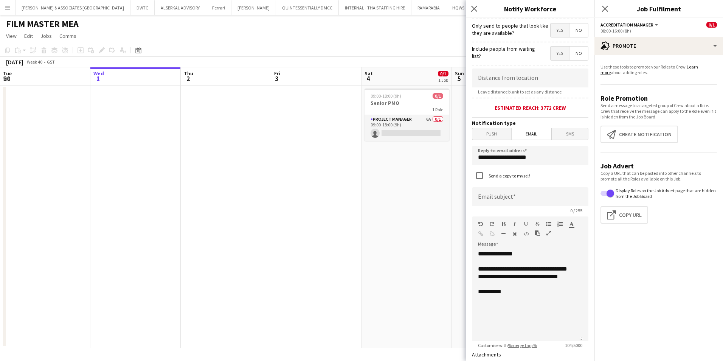
click at [517, 177] on label "Send a copy to myself" at bounding box center [508, 176] width 43 height 6
click at [510, 200] on input at bounding box center [530, 196] width 117 height 19
type input "**********"
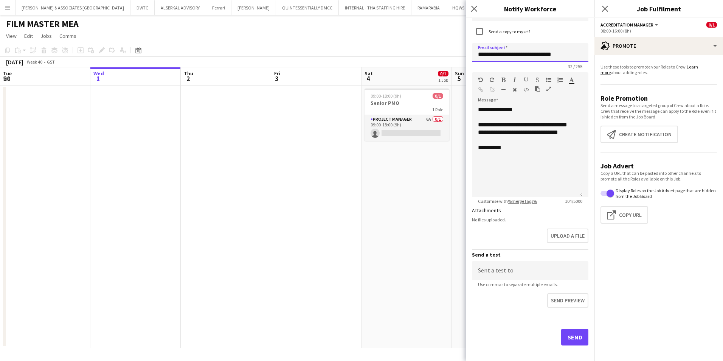
scroll to position [263, 0]
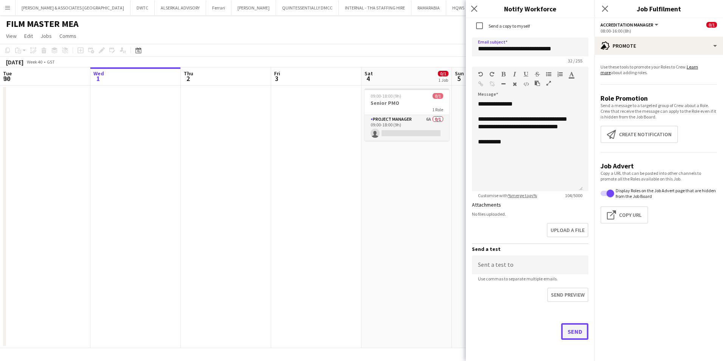
click at [575, 329] on button "Send" at bounding box center [574, 331] width 27 height 17
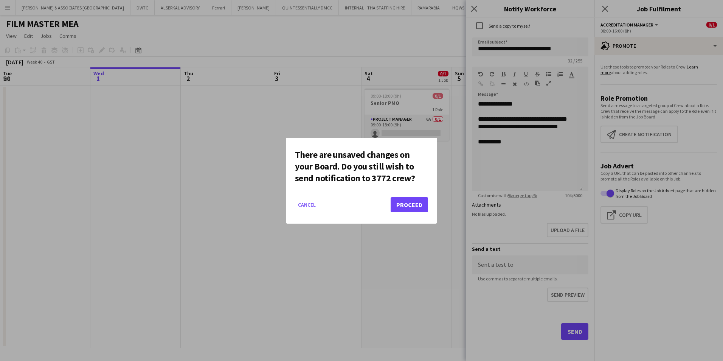
click at [520, 218] on div at bounding box center [361, 180] width 723 height 361
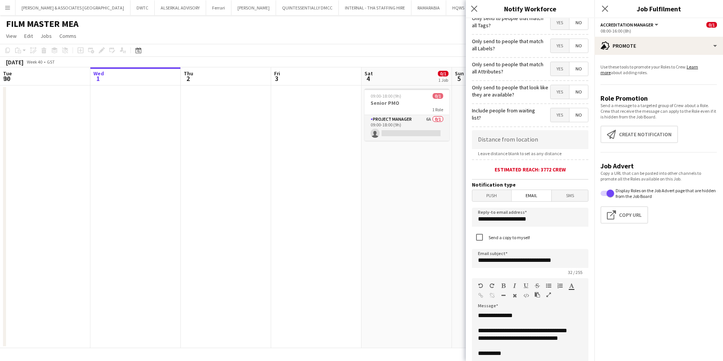
scroll to position [0, 0]
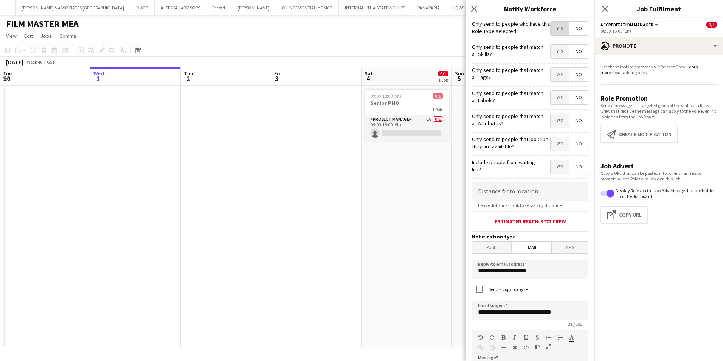
click at [558, 27] on span "Yes" at bounding box center [560, 29] width 19 height 14
click at [558, 171] on span "Yes" at bounding box center [560, 167] width 19 height 14
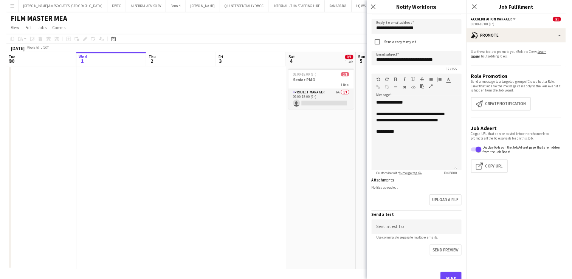
scroll to position [263, 0]
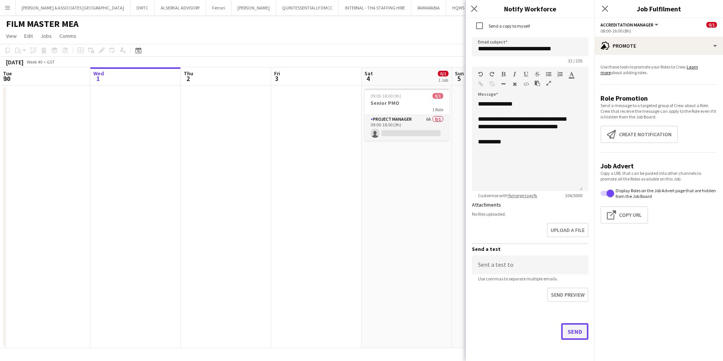
click at [568, 327] on button "Send" at bounding box center [574, 331] width 27 height 17
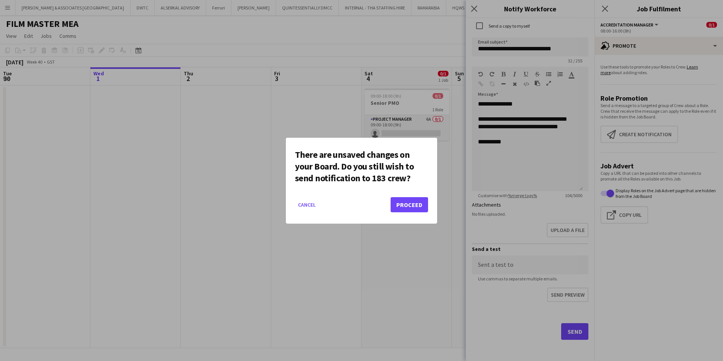
click at [412, 197] on mat-dialog-actions "Cancel Proceed" at bounding box center [361, 207] width 133 height 32
click at [412, 208] on button "Proceed" at bounding box center [409, 204] width 37 height 15
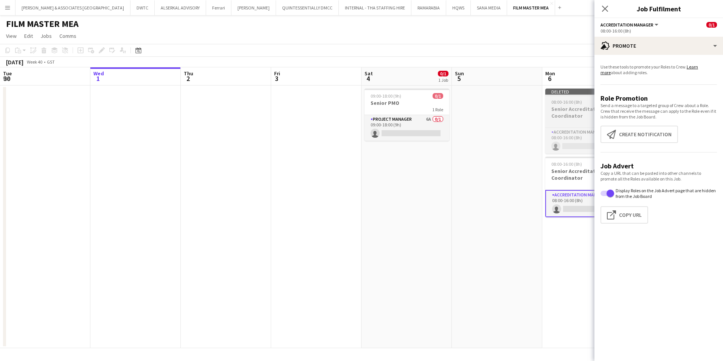
click at [562, 92] on div "Deleted skull" at bounding box center [587, 92] width 85 height 6
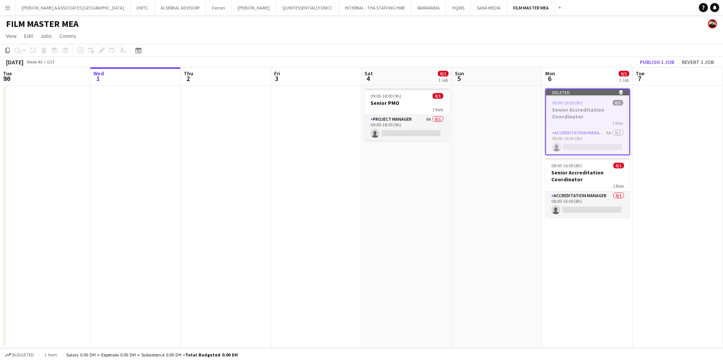
drag, startPoint x: 562, startPoint y: 92, endPoint x: 554, endPoint y: 92, distance: 7.6
click at [554, 92] on div "Deleted skull" at bounding box center [587, 92] width 83 height 6
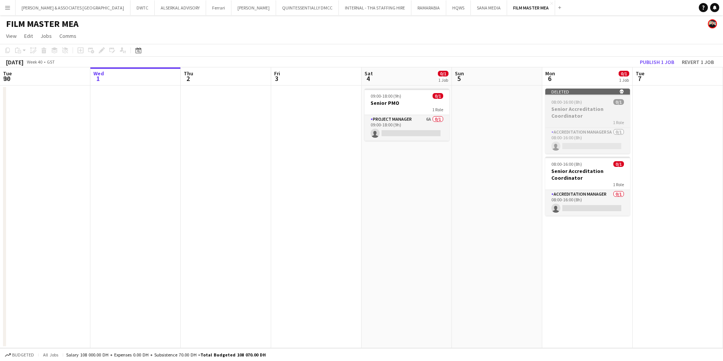
click at [554, 92] on div "Deleted skull" at bounding box center [587, 92] width 85 height 6
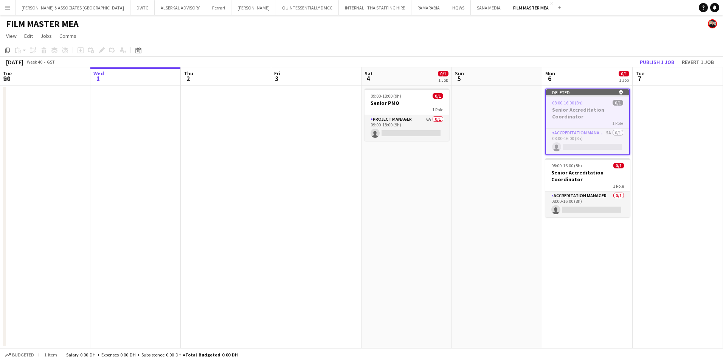
click at [155, 137] on app-date-cell at bounding box center [135, 216] width 90 height 263
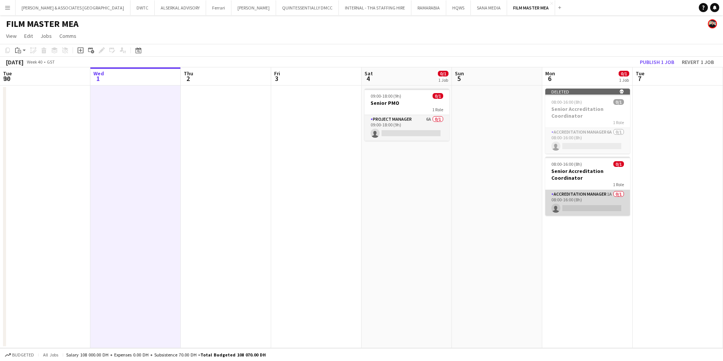
click at [603, 199] on app-card-role "Accreditation Manager 1A 0/1 08:00-16:00 (8h) single-neutral-actions" at bounding box center [587, 203] width 85 height 26
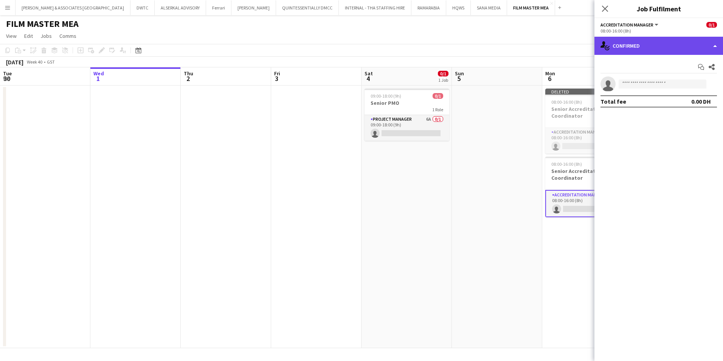
click at [646, 47] on div "single-neutral-actions-check-2 Confirmed" at bounding box center [659, 46] width 129 height 18
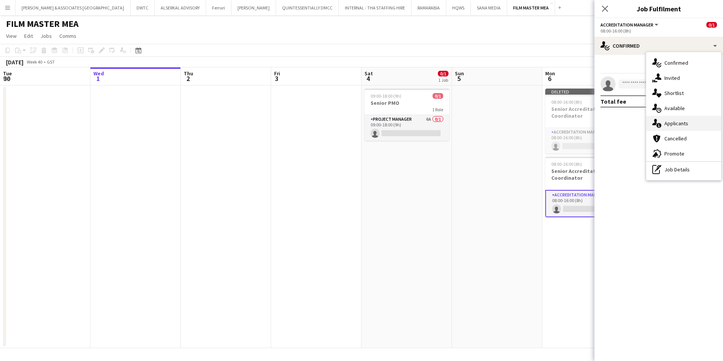
click at [678, 120] on div "single-neutral-actions-information Applicants" at bounding box center [683, 123] width 75 height 15
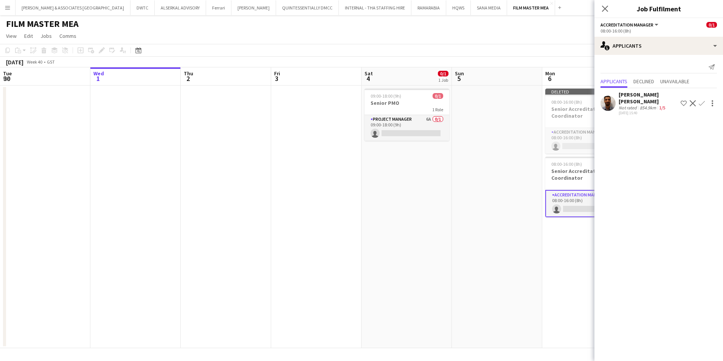
click at [640, 105] on div "854.9km" at bounding box center [648, 108] width 19 height 6
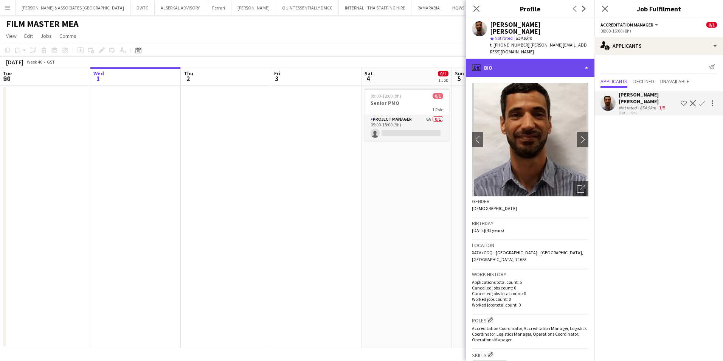
click at [542, 60] on div "profile Bio" at bounding box center [530, 68] width 129 height 18
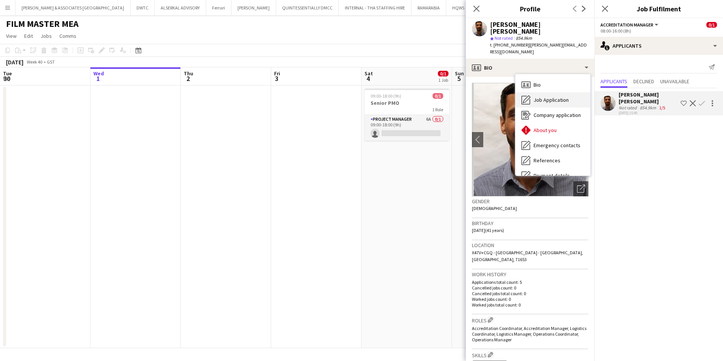
click at [552, 96] on span "Job Application" at bounding box center [551, 99] width 35 height 7
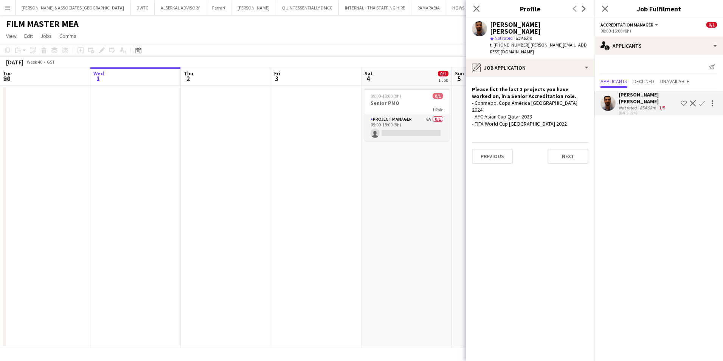
click at [668, 158] on mat-expansion-panel "users2 Applicants Send notification Applicants Declined Unavailable [PERSON_NAM…" at bounding box center [659, 208] width 129 height 306
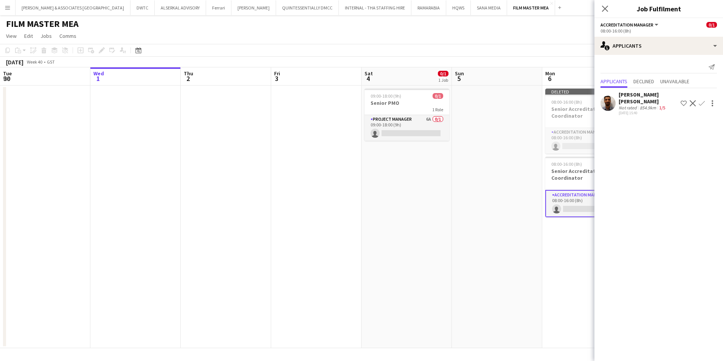
click at [526, 97] on app-date-cell at bounding box center [497, 216] width 90 height 263
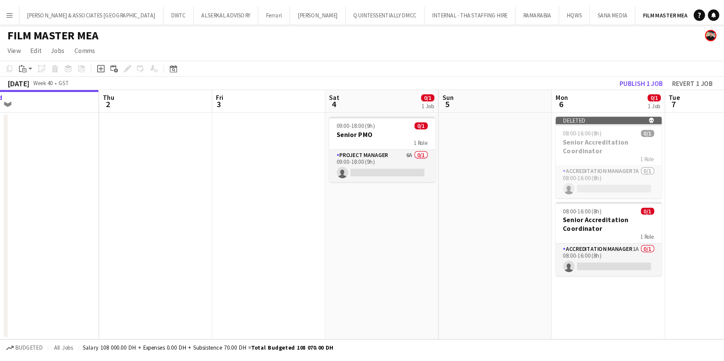
scroll to position [0, 282]
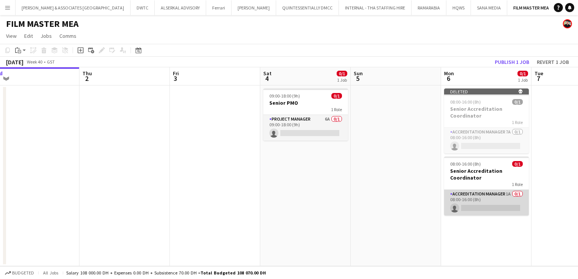
click at [497, 196] on app-card-role "Accreditation Manager 1A 0/1 08:00-16:00 (8h) single-neutral-actions" at bounding box center [486, 203] width 85 height 26
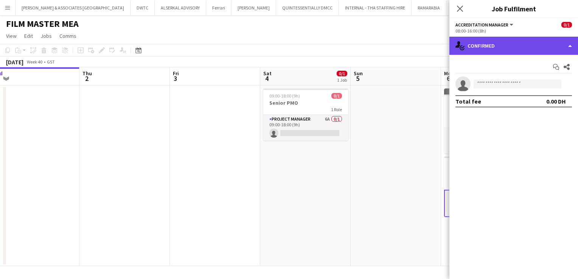
click at [505, 49] on div "single-neutral-actions-check-2 Confirmed" at bounding box center [513, 46] width 129 height 18
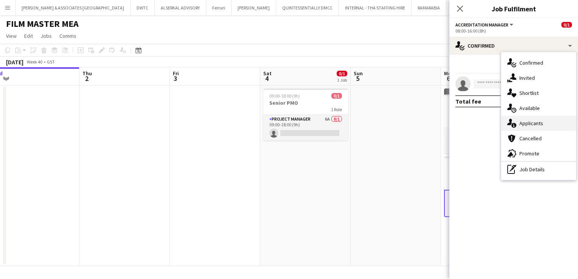
click at [543, 123] on div "single-neutral-actions-information Applicants" at bounding box center [538, 123] width 75 height 15
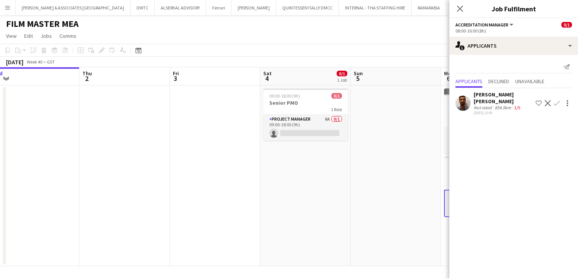
click at [509, 94] on div "[PERSON_NAME] [PERSON_NAME]" at bounding box center [503, 98] width 59 height 14
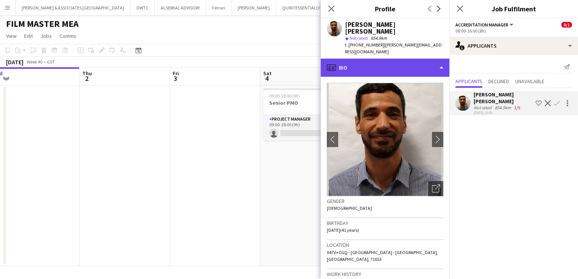
click at [396, 59] on div "profile Bio" at bounding box center [385, 68] width 129 height 18
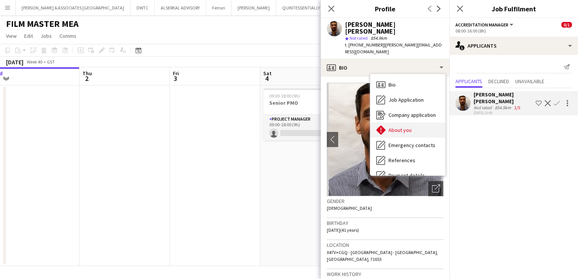
click at [419, 123] on div "About you About you" at bounding box center [407, 130] width 75 height 15
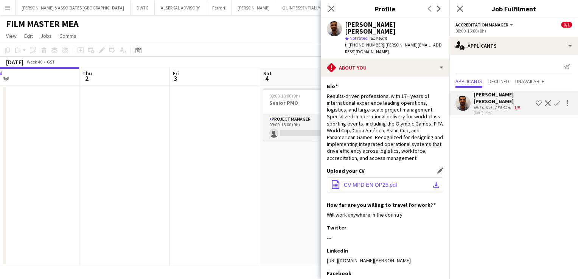
click at [386, 182] on span "CV MPD EN OP25.pdf" at bounding box center [370, 185] width 53 height 6
click at [520, 163] on mat-expansion-panel "users2 Applicants Send notification Applicants Declined Unavailable [PERSON_NAM…" at bounding box center [513, 167] width 129 height 224
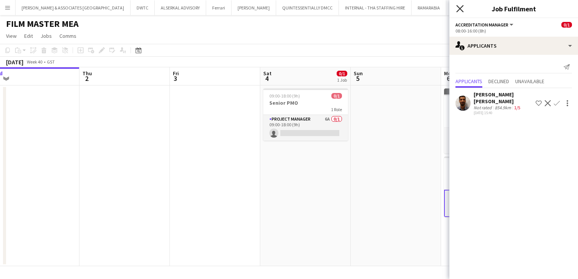
click at [460, 8] on icon at bounding box center [459, 8] width 7 height 7
